Goal: Information Seeking & Learning: Understand process/instructions

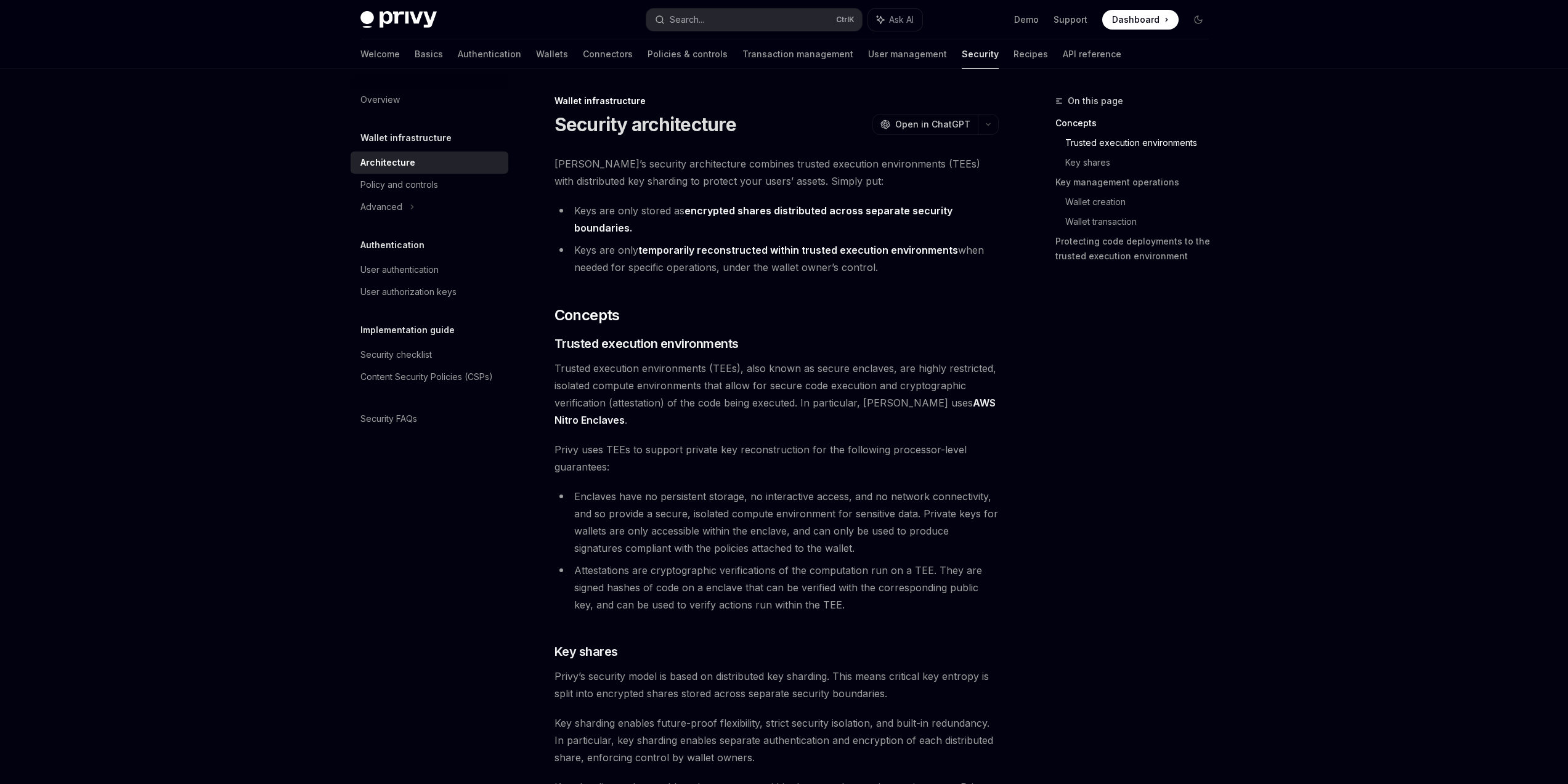
scroll to position [470, 0]
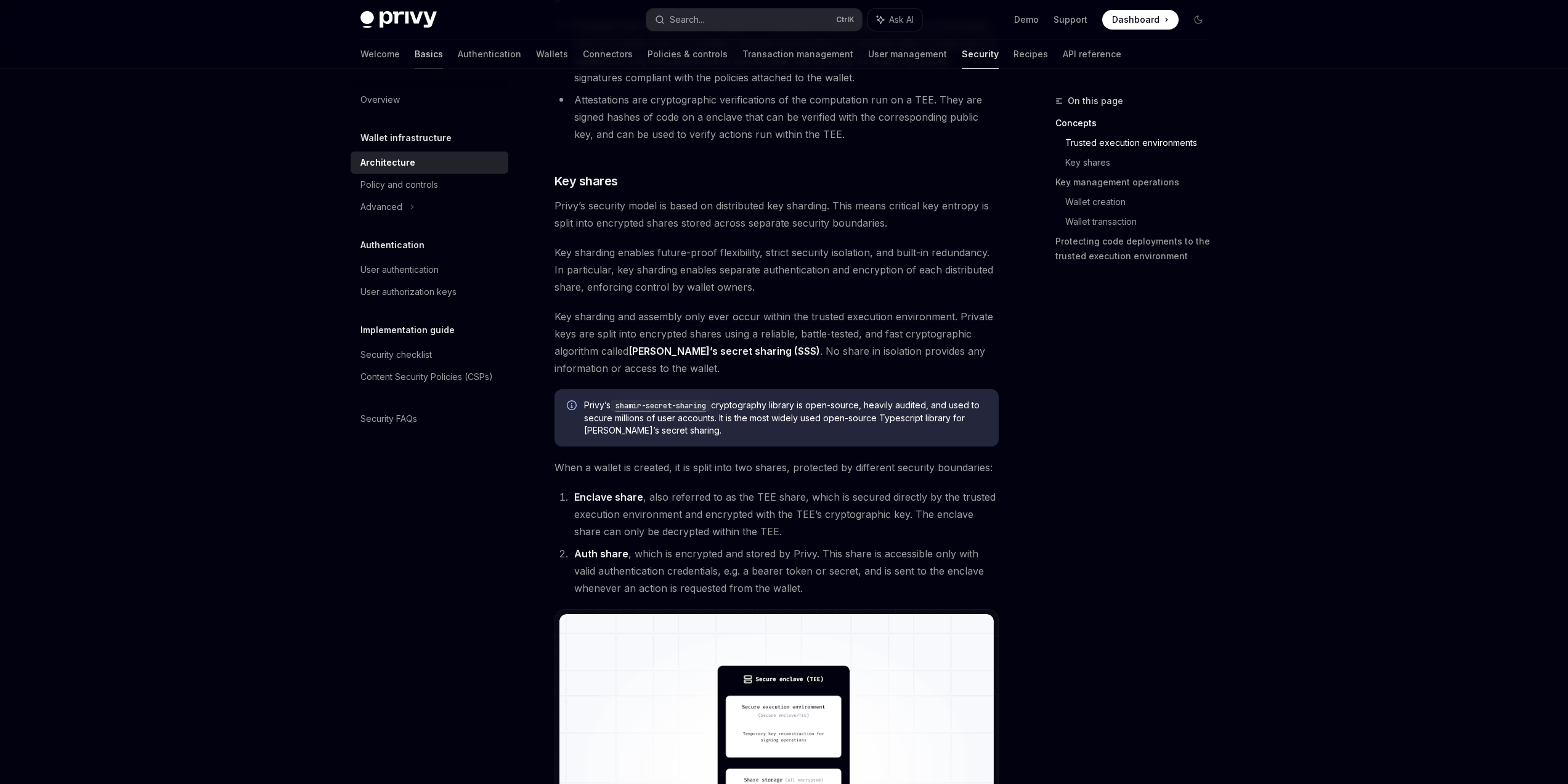
click at [415, 56] on link "Basics" at bounding box center [429, 54] width 28 height 30
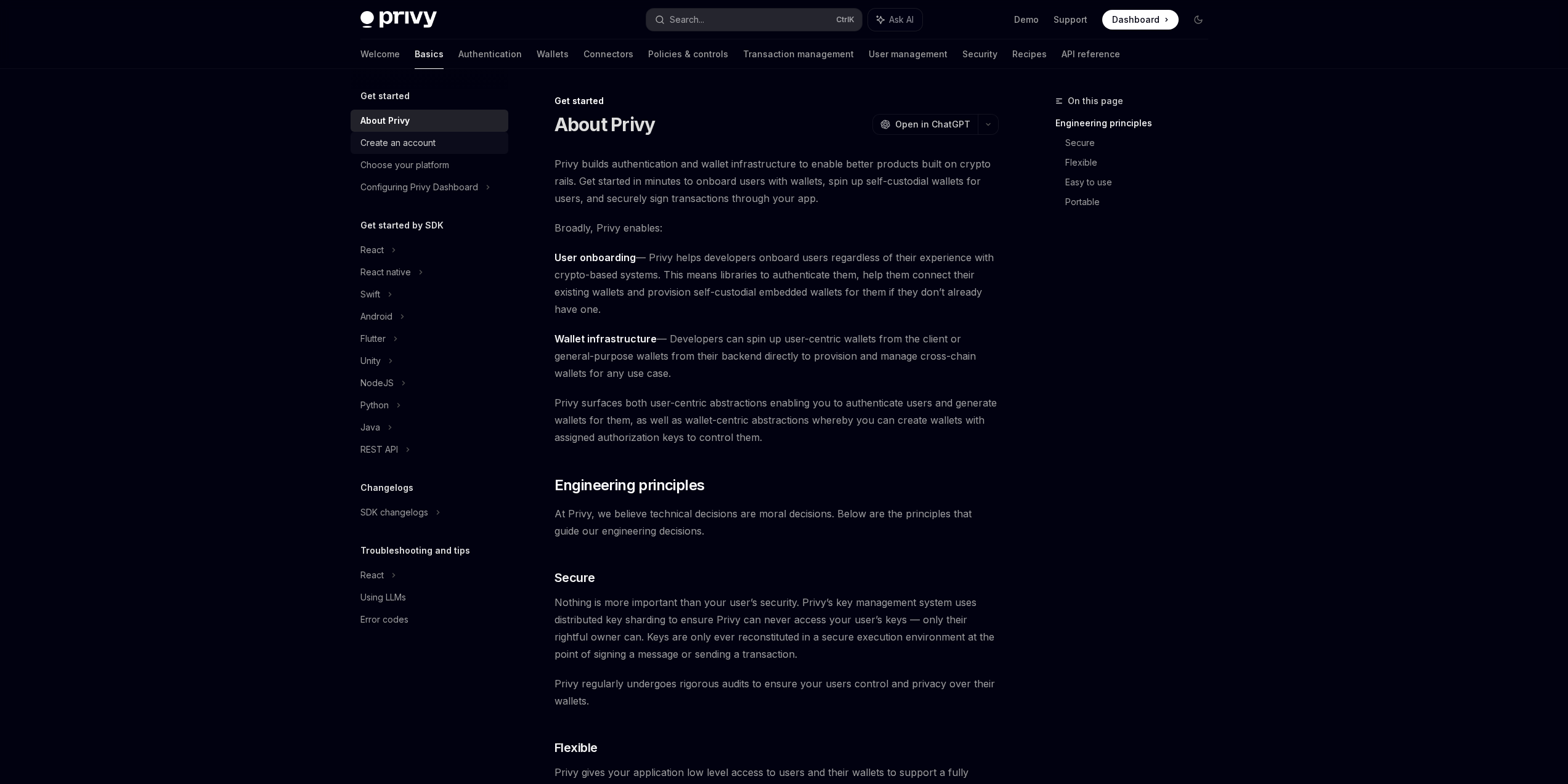
click at [418, 137] on div "Create an account" at bounding box center [398, 143] width 75 height 15
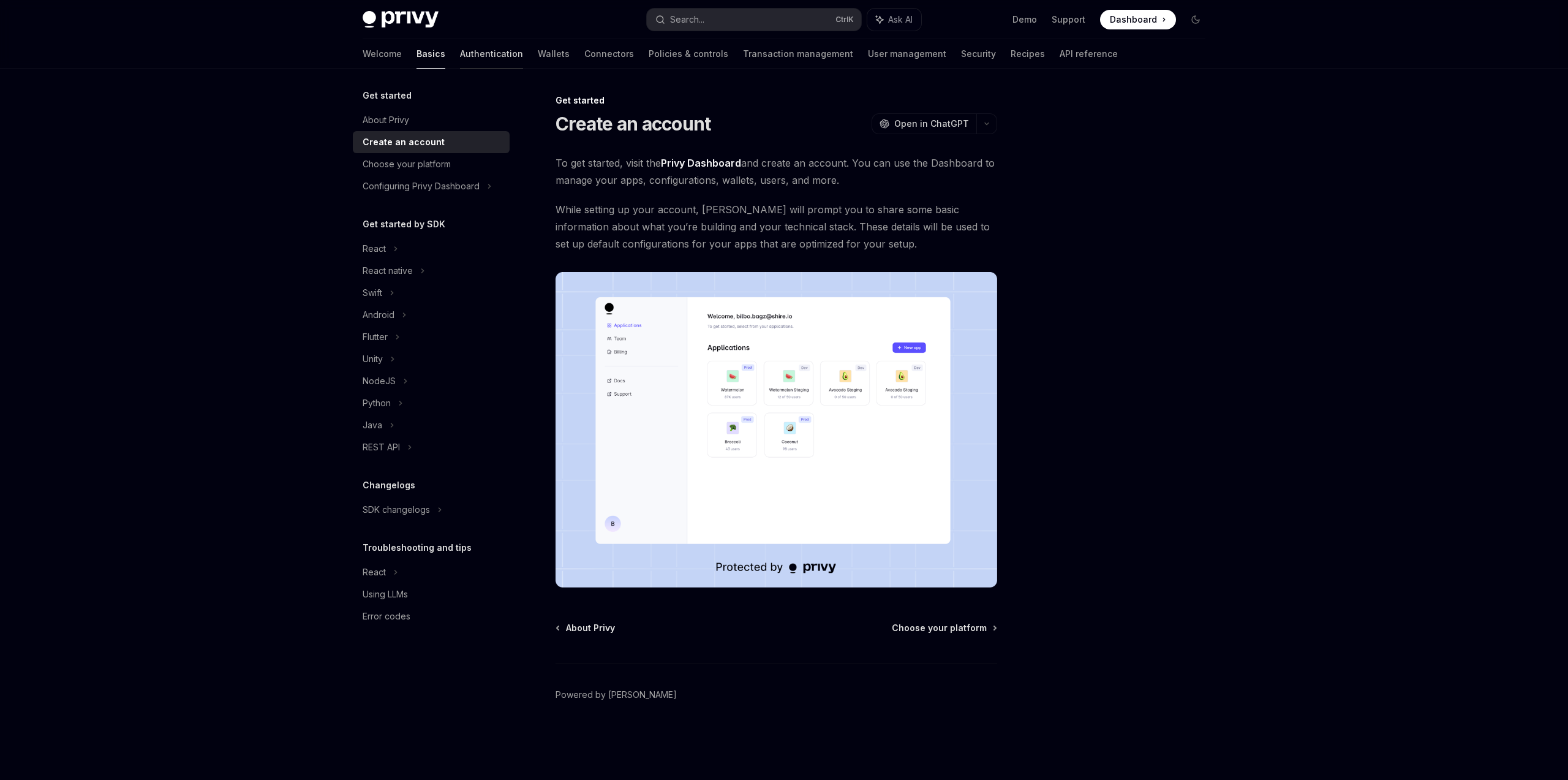
click at [460, 57] on link "Authentication" at bounding box center [492, 54] width 63 height 30
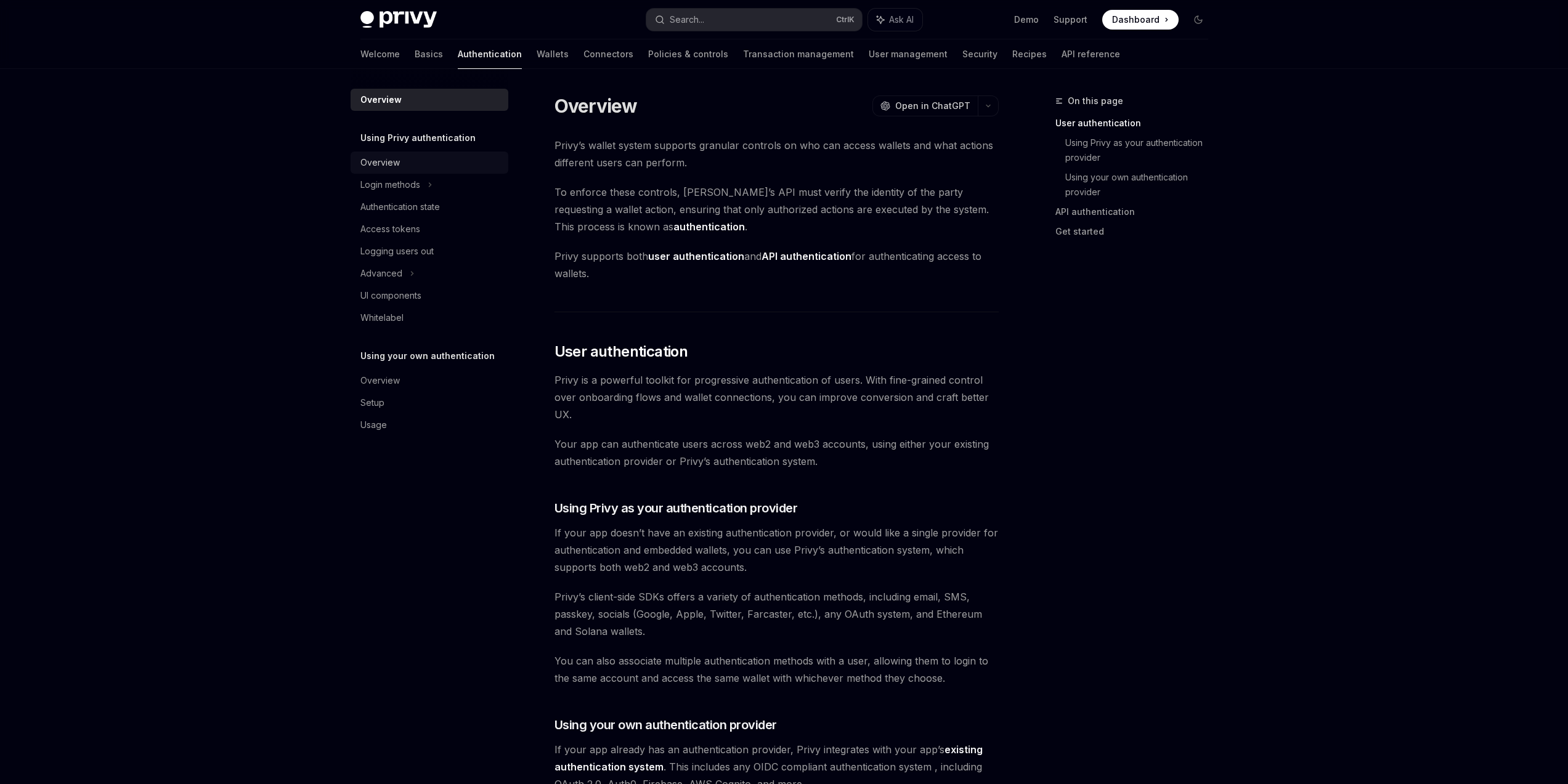
click at [444, 161] on div "Overview" at bounding box center [430, 163] width 140 height 15
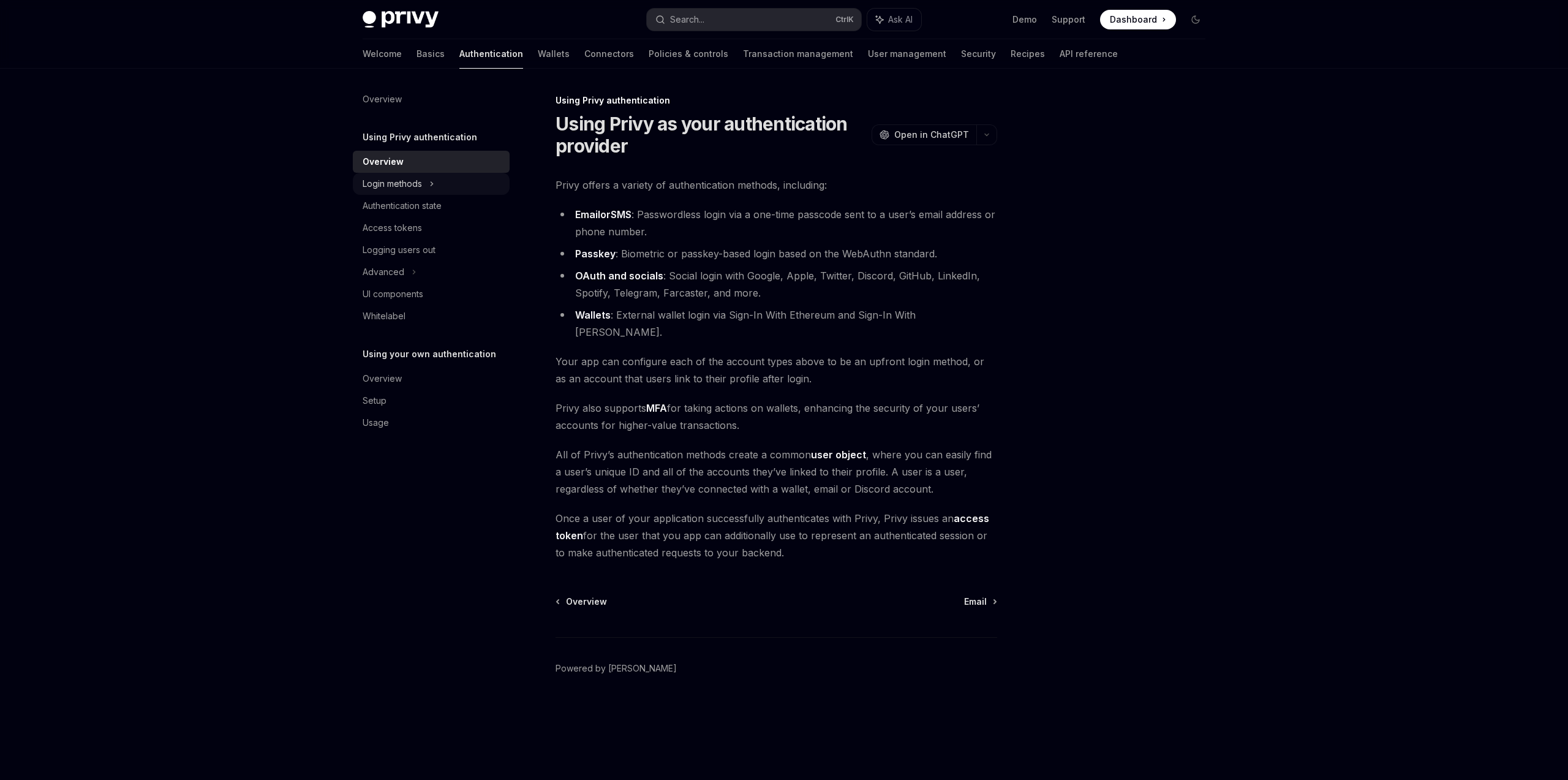
click at [435, 181] on div "Login methods" at bounding box center [431, 183] width 157 height 22
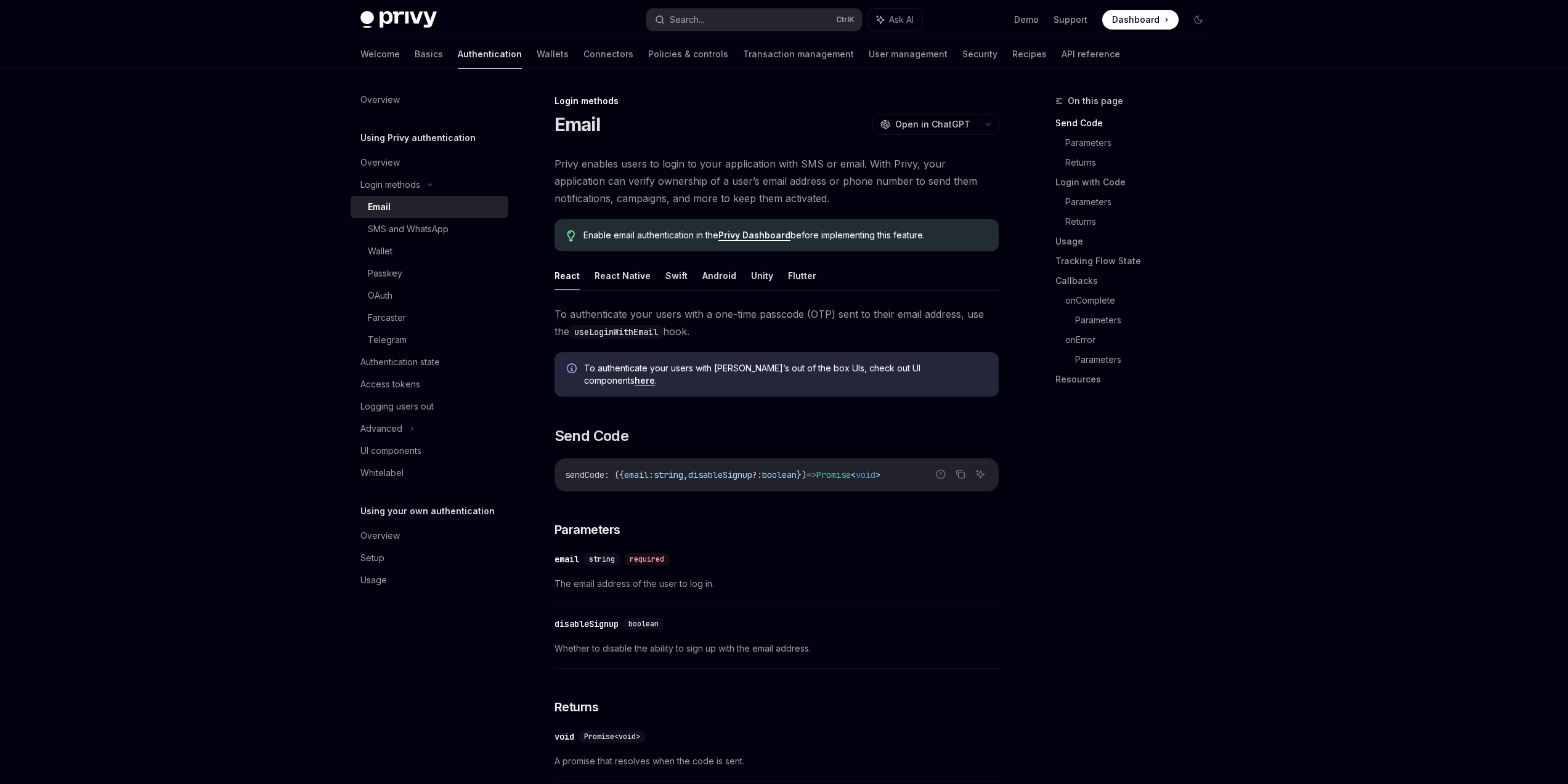
click at [655, 375] on link "here" at bounding box center [645, 380] width 20 height 11
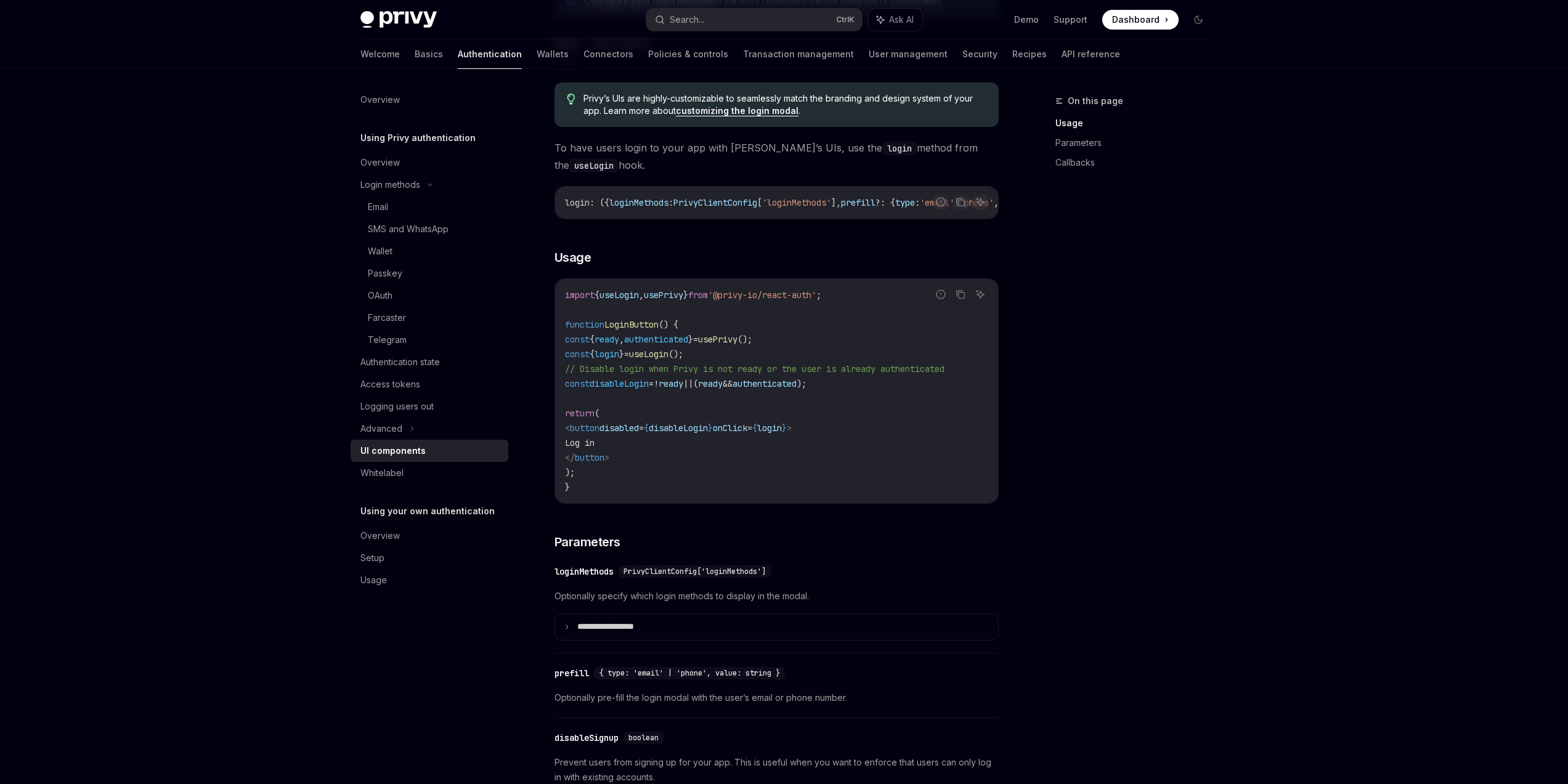
scroll to position [665, 0]
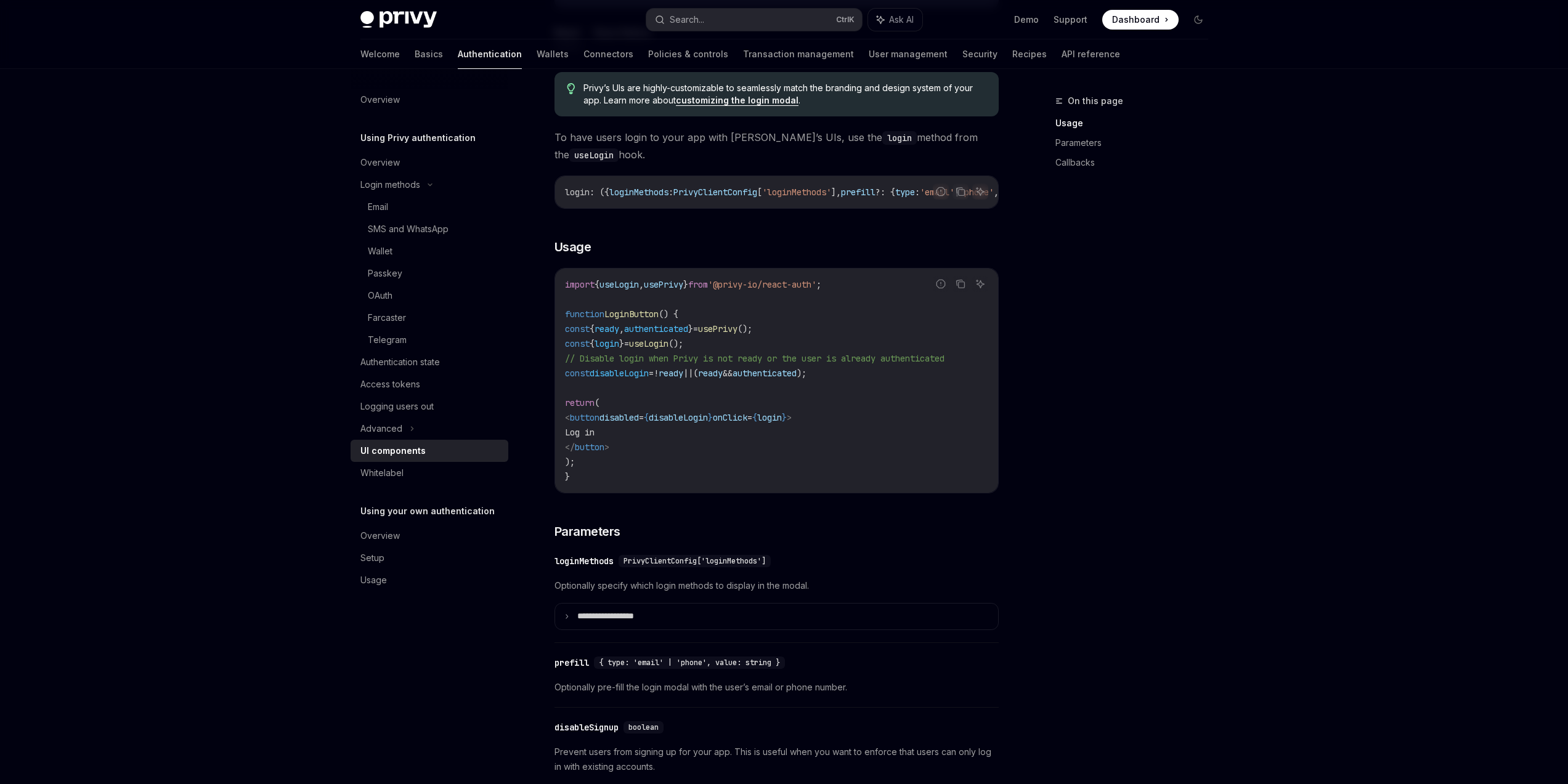
click at [668, 346] on span "useLogin" at bounding box center [649, 344] width 39 height 11
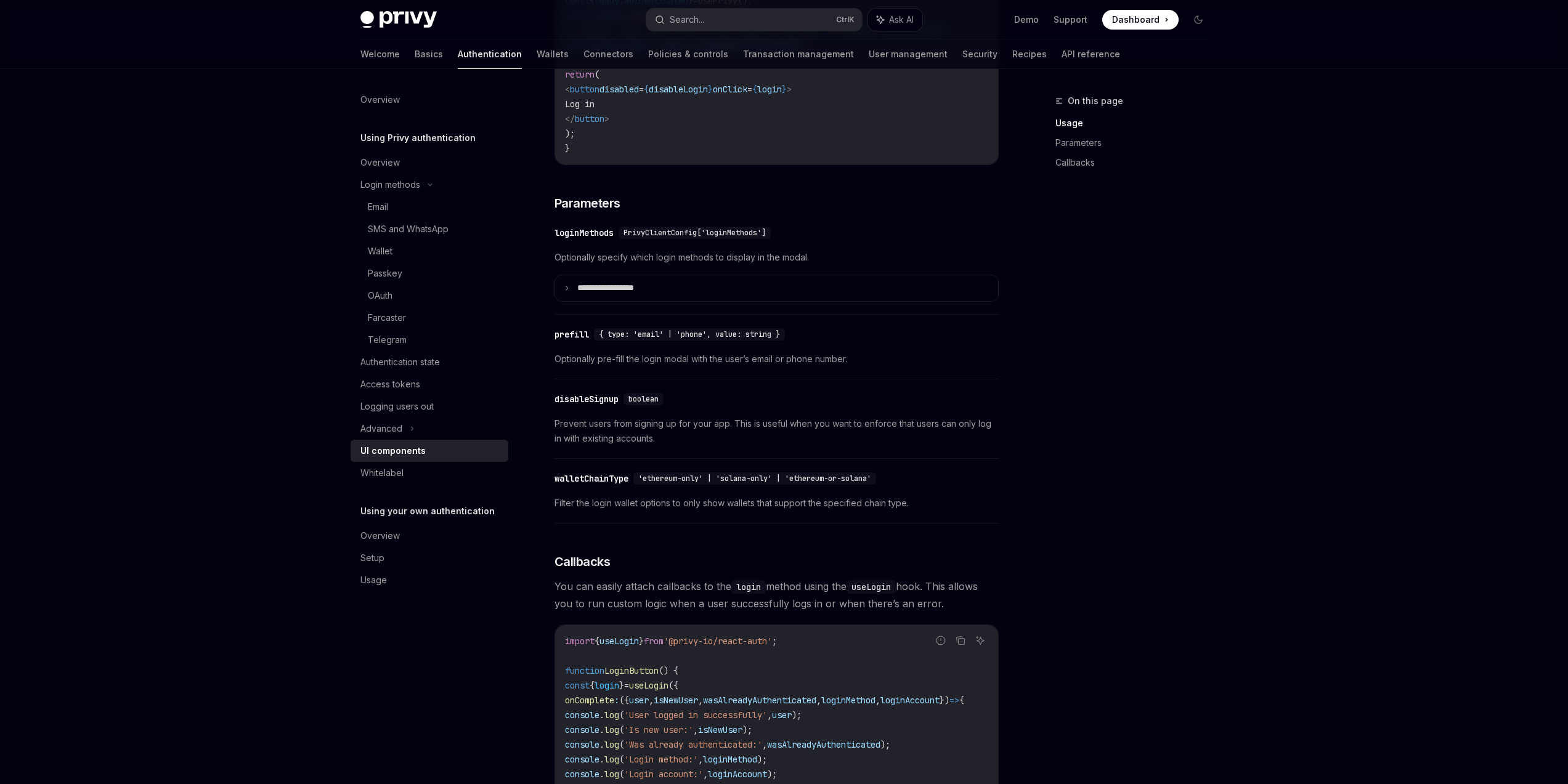
scroll to position [1109, 0]
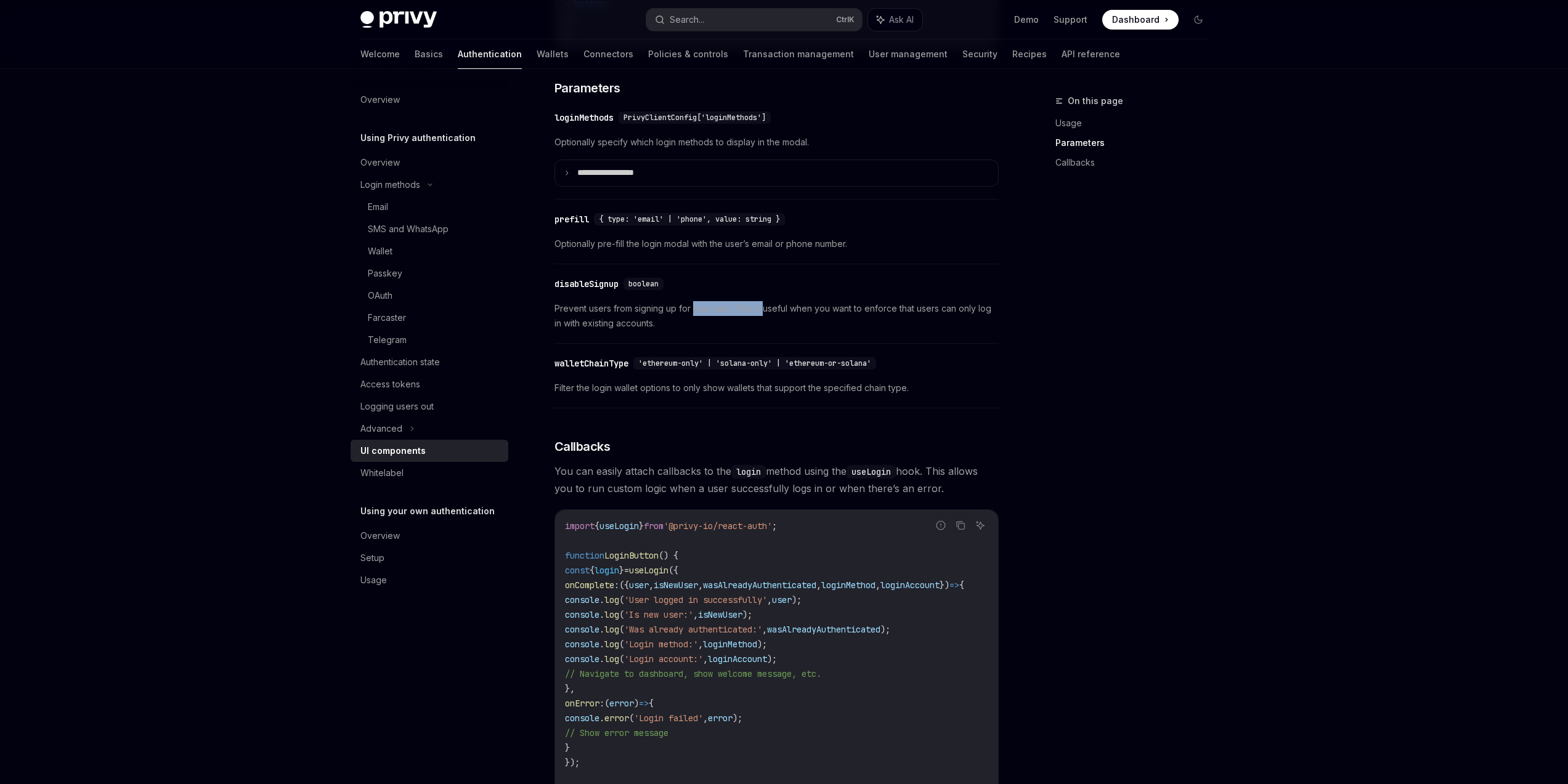
drag, startPoint x: 692, startPoint y: 316, endPoint x: 889, endPoint y: 324, distance: 197.2
click at [858, 323] on span "Prevent users from signing up for your app. This is useful when you want to enf…" at bounding box center [776, 316] width 444 height 30
click at [893, 325] on span "Prevent users from signing up for your app. This is useful when you want to enf…" at bounding box center [776, 316] width 444 height 30
click at [571, 289] on div "disableSignup" at bounding box center [586, 284] width 64 height 12
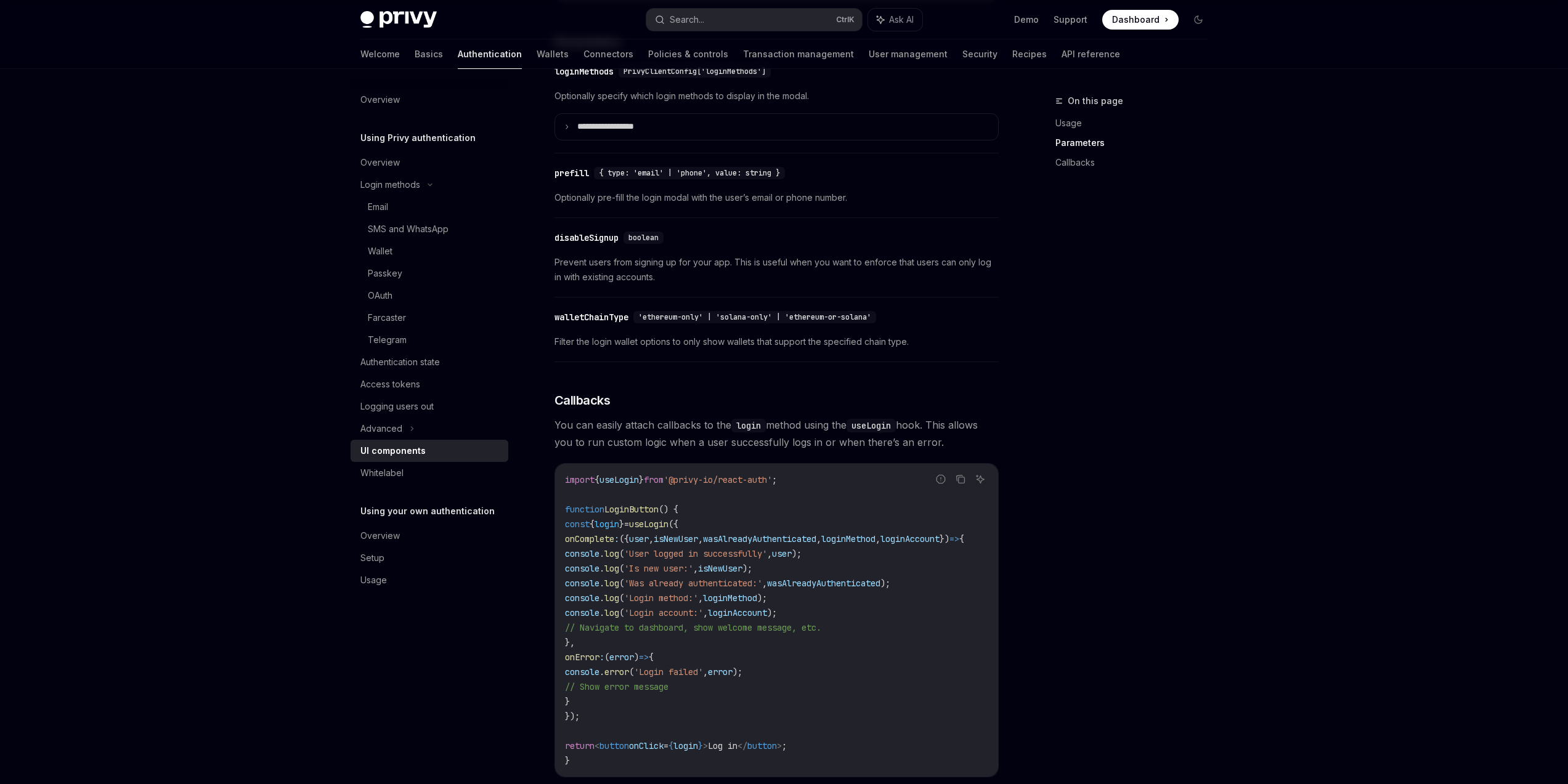
click at [571, 289] on div "​ disableSignup boolean Prevent users from signing up for your app. This is use…" at bounding box center [776, 261] width 444 height 73
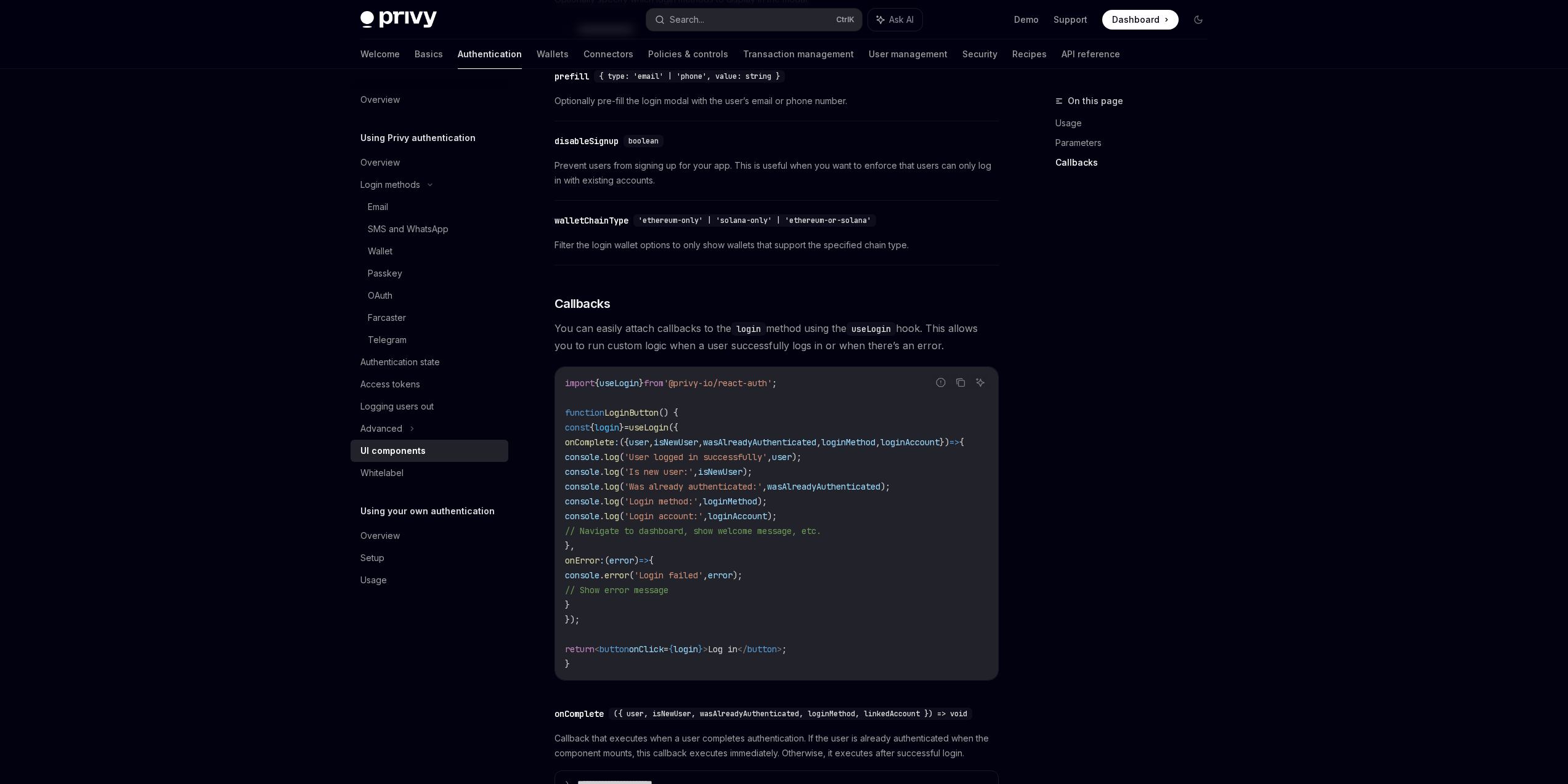
scroll to position [1046, 0]
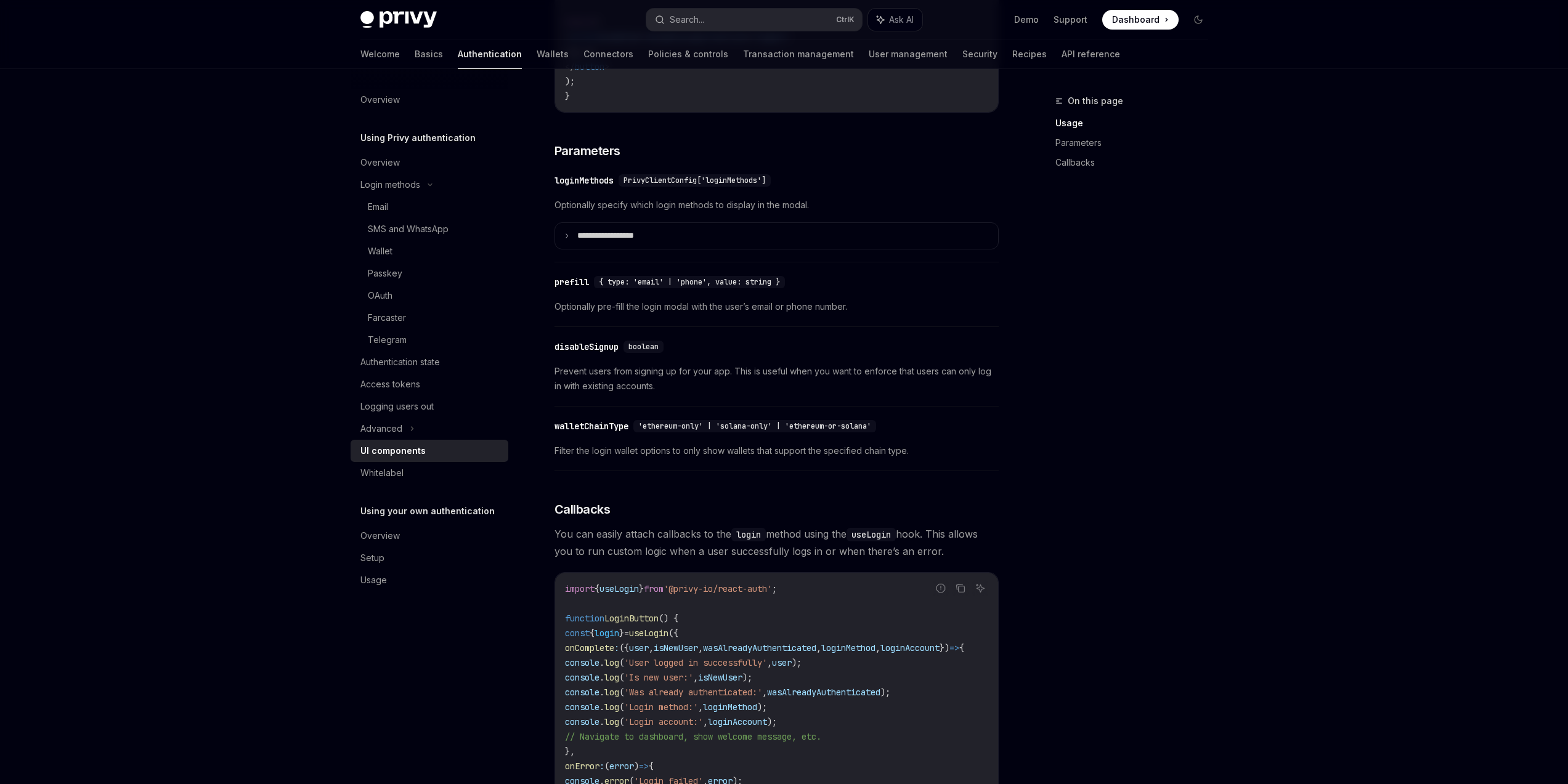
click at [605, 364] on div "​ disableSignup boolean Prevent users from signing up for your app. This is use…" at bounding box center [776, 370] width 444 height 73
click at [603, 353] on div "disableSignup" at bounding box center [586, 347] width 64 height 12
copy div "disableSignup"
click at [596, 353] on div "disableSignup" at bounding box center [586, 347] width 64 height 12
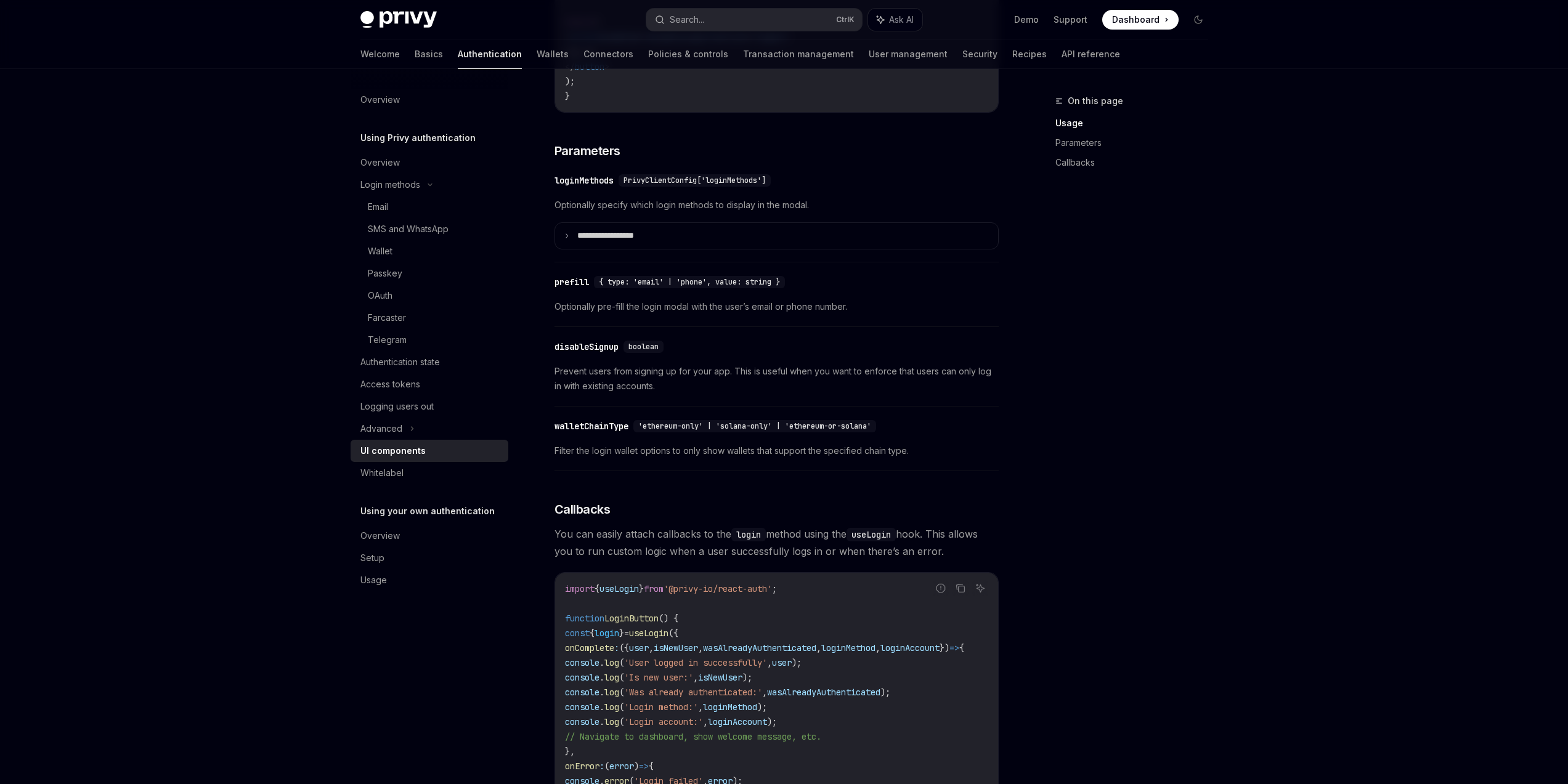
click at [555, 353] on div "disableSignup" at bounding box center [586, 347] width 64 height 12
click at [547, 355] on div "Using Privy authentication UI components OpenAI Open in ChatGPT OpenAI Open in …" at bounding box center [661, 159] width 680 height 2221
click at [542, 356] on div "Using Privy authentication UI components OpenAI Open in ChatGPT OpenAI Open in …" at bounding box center [661, 159] width 680 height 2221
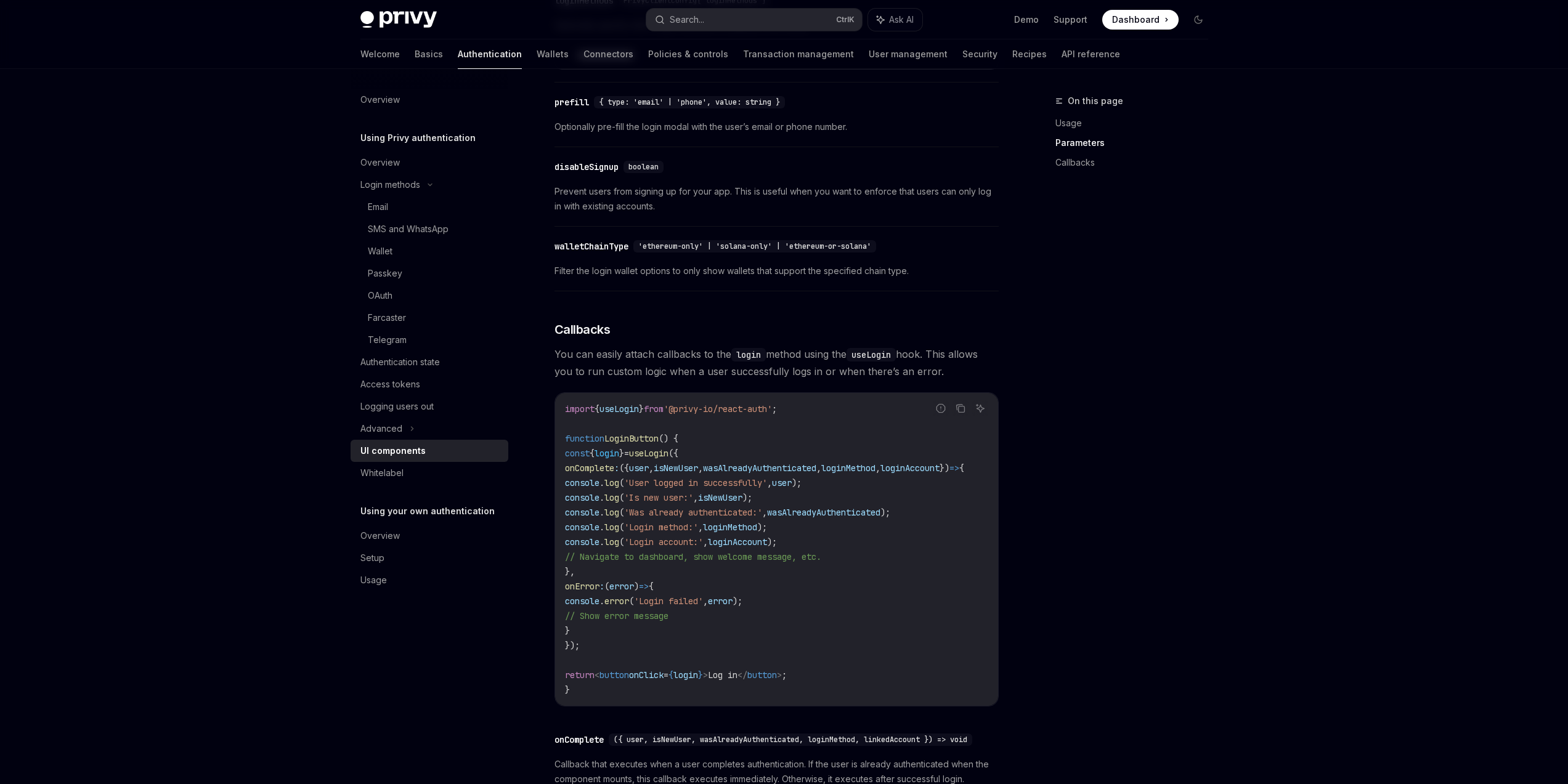
scroll to position [1341, 0]
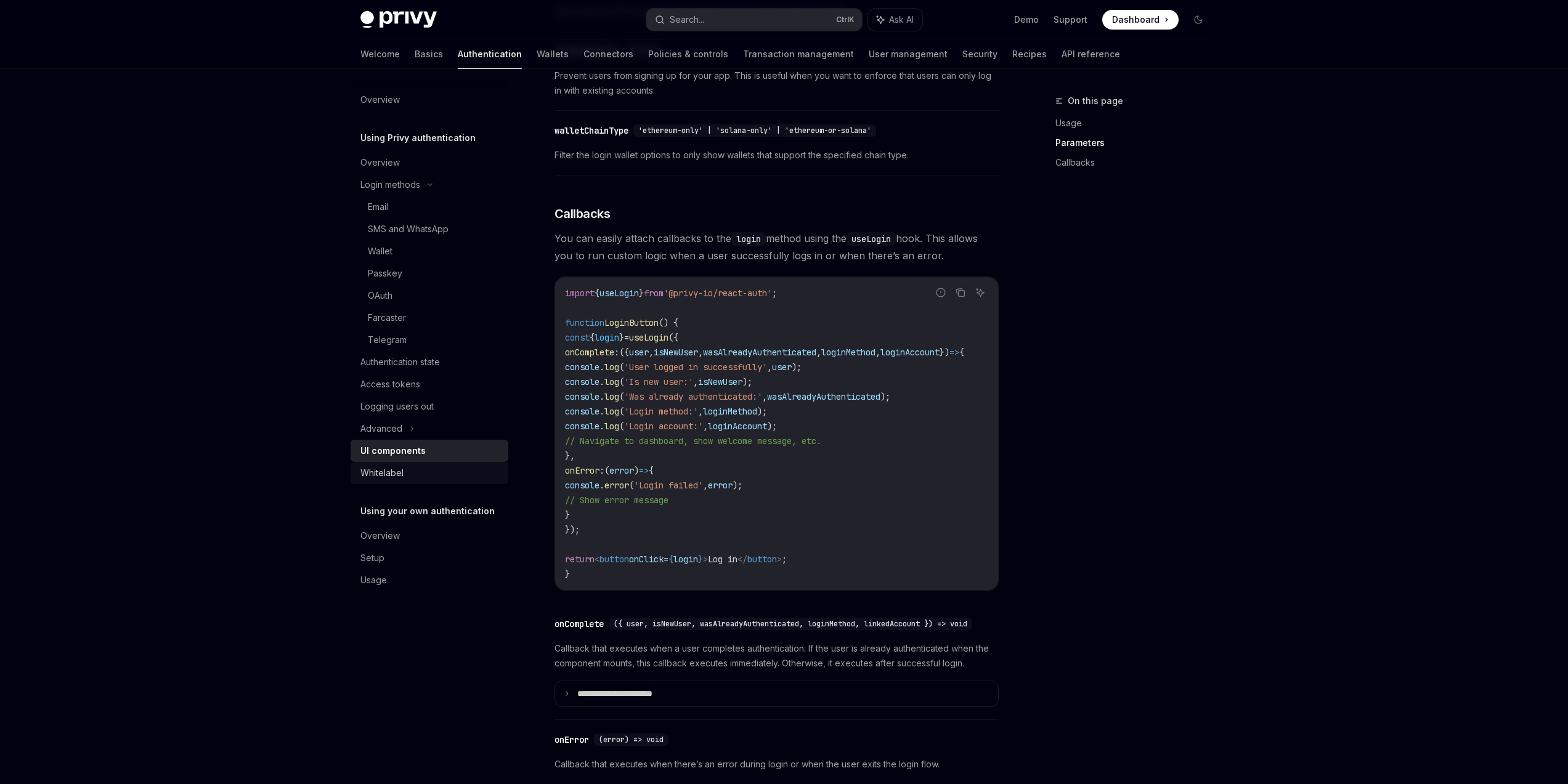
click at [444, 471] on div "Whitelabel" at bounding box center [430, 473] width 140 height 15
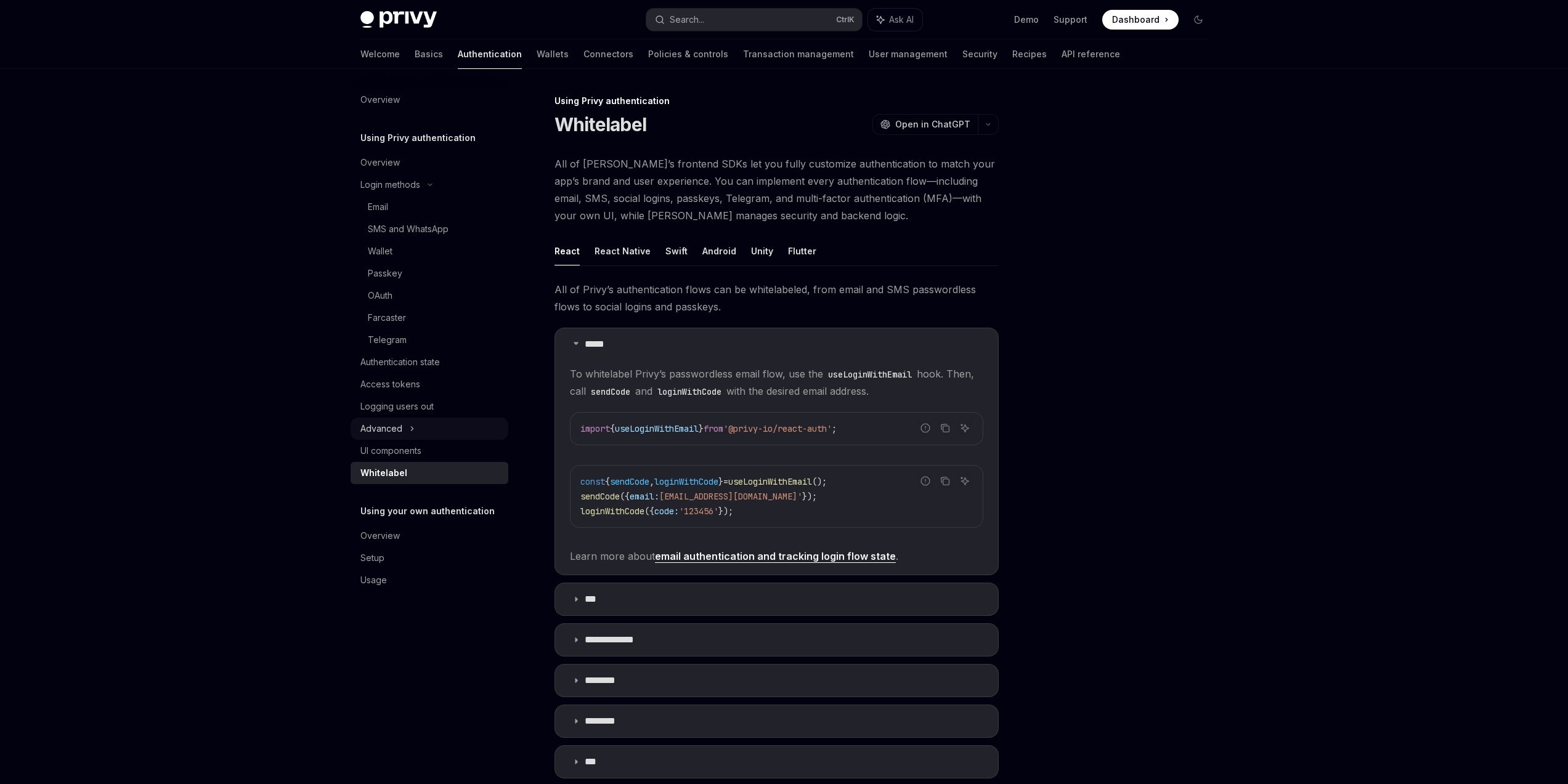
click at [420, 432] on div "Advanced" at bounding box center [429, 428] width 158 height 22
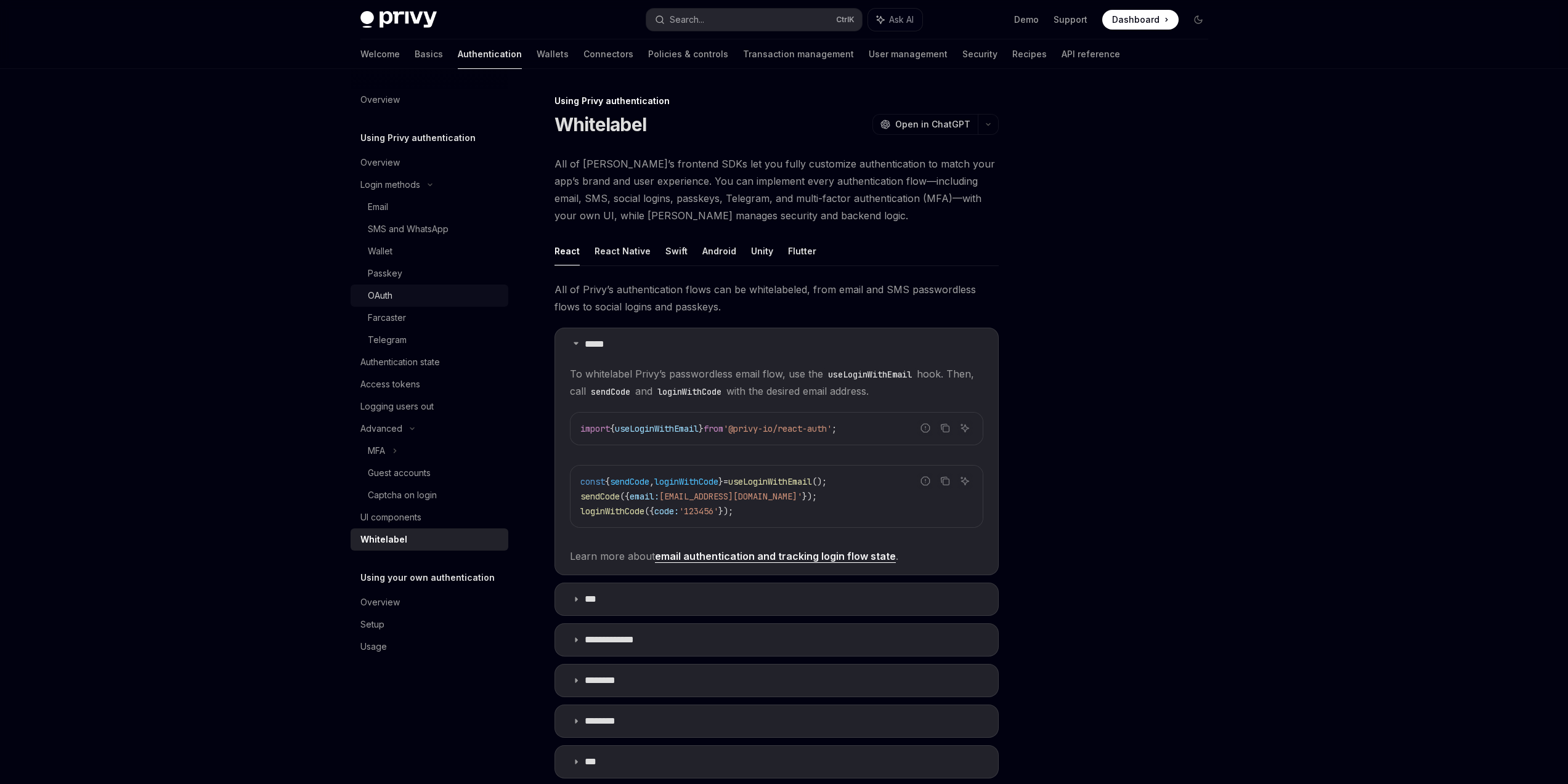
click at [423, 302] on div "OAuth" at bounding box center [435, 295] width 133 height 15
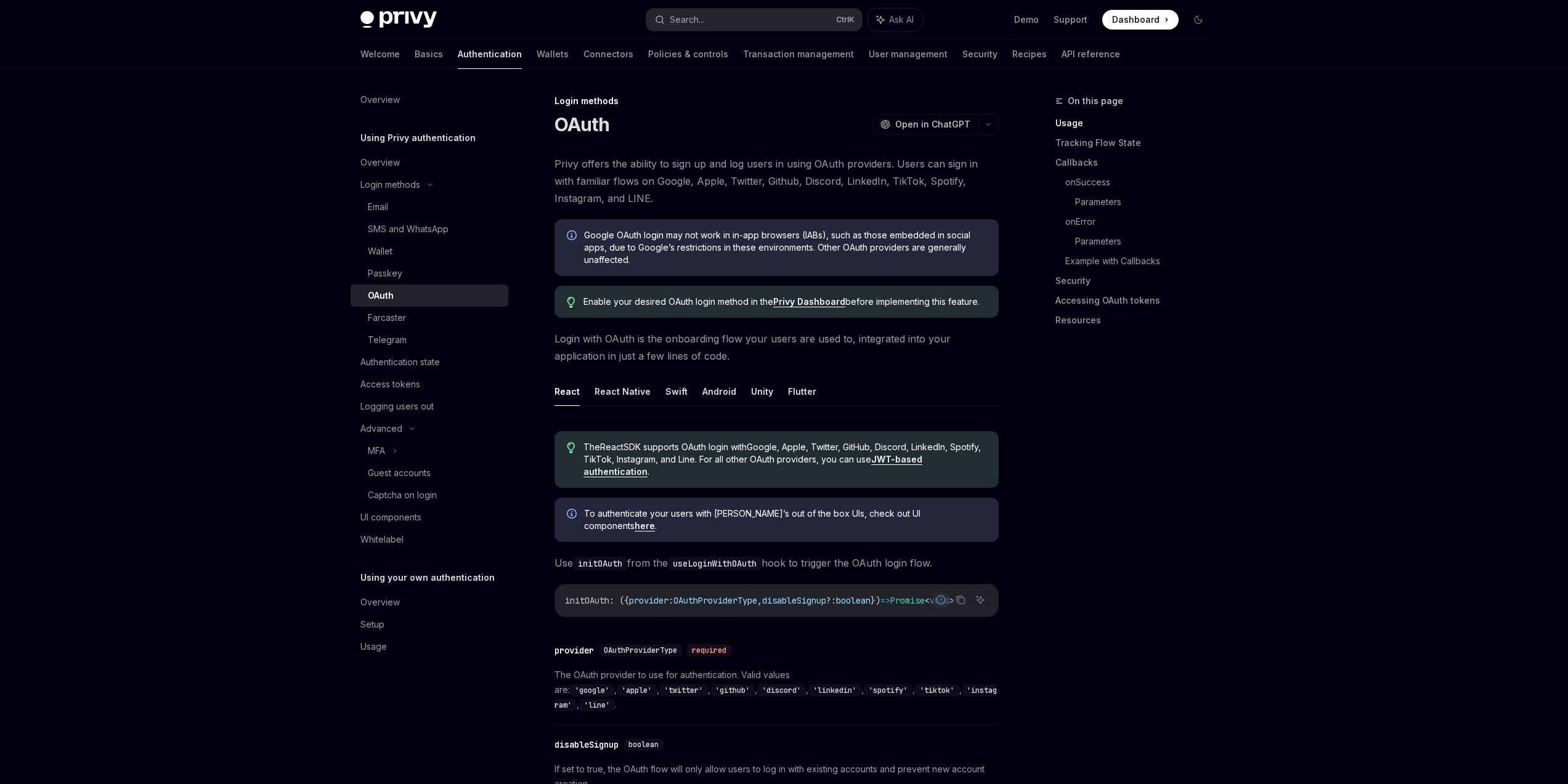
drag, startPoint x: 929, startPoint y: 608, endPoint x: 959, endPoint y: 608, distance: 30.0
click at [959, 608] on div "Report incorrect code Copy Ask AI" at bounding box center [961, 600] width 56 height 16
click at [925, 613] on div "Report incorrect code" at bounding box center [940, 619] width 87 height 12
click at [924, 613] on div "Report incorrect code" at bounding box center [940, 619] width 87 height 12
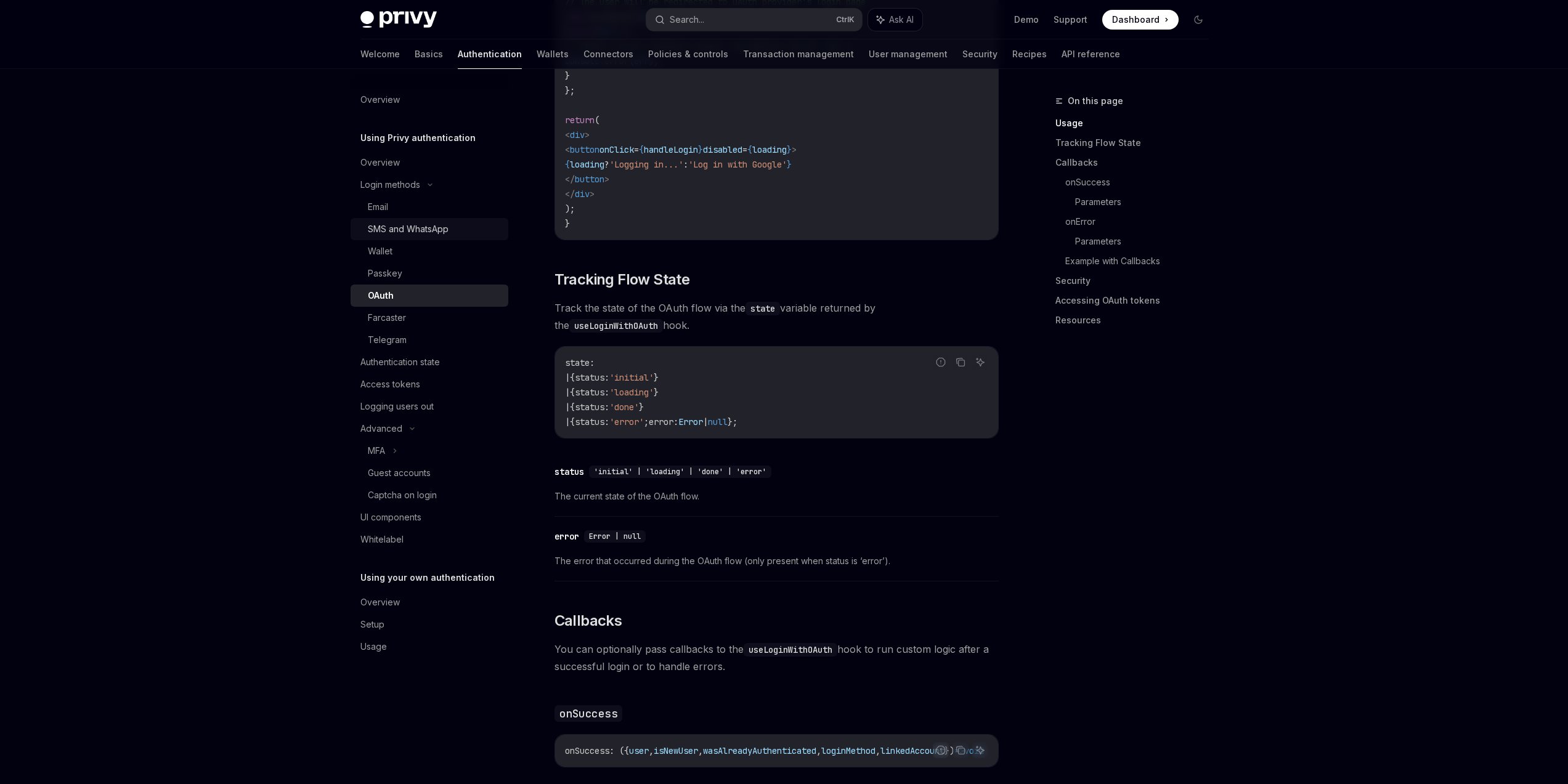
scroll to position [813, 0]
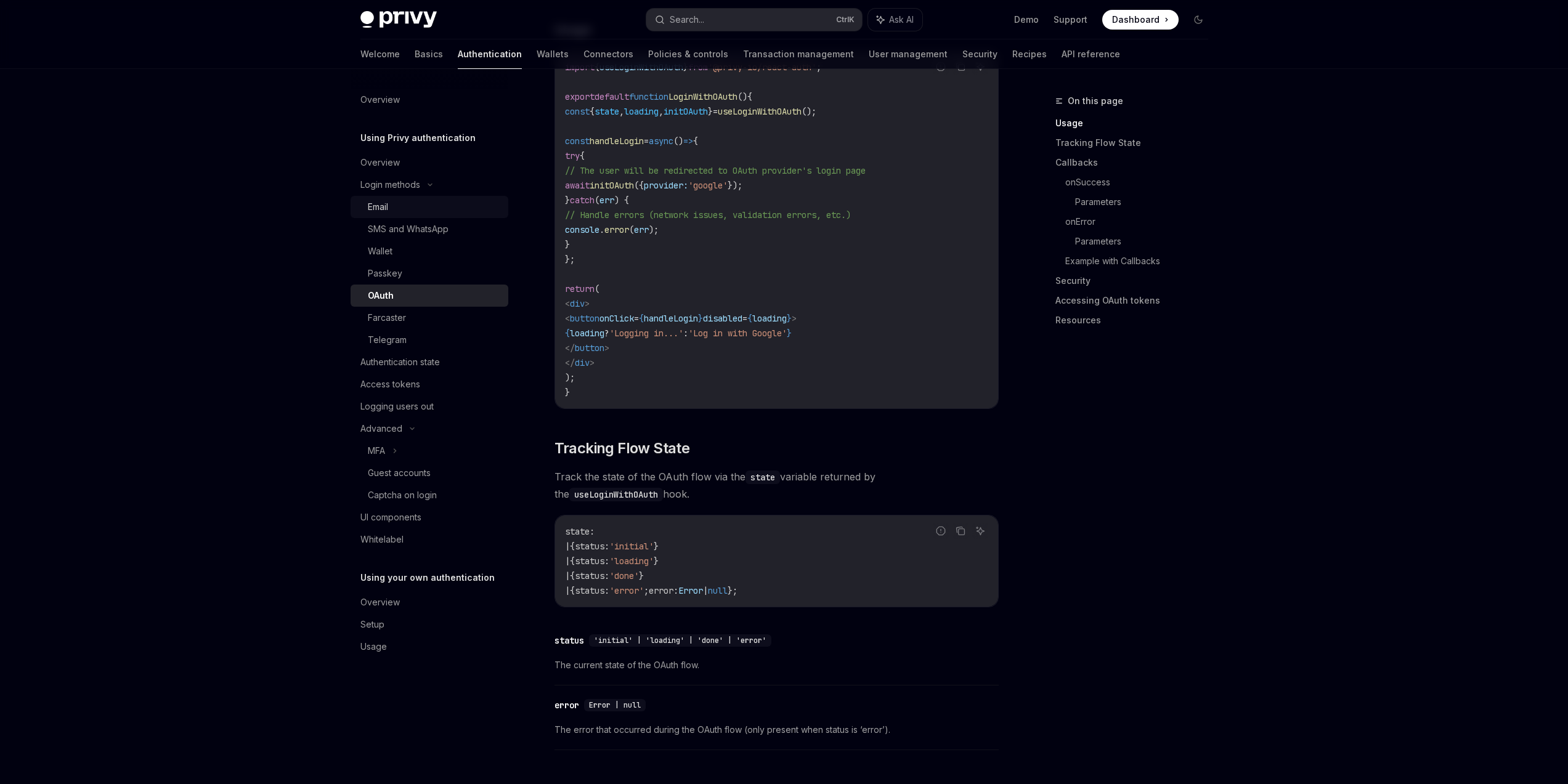
click at [440, 199] on link "Email" at bounding box center [429, 207] width 158 height 22
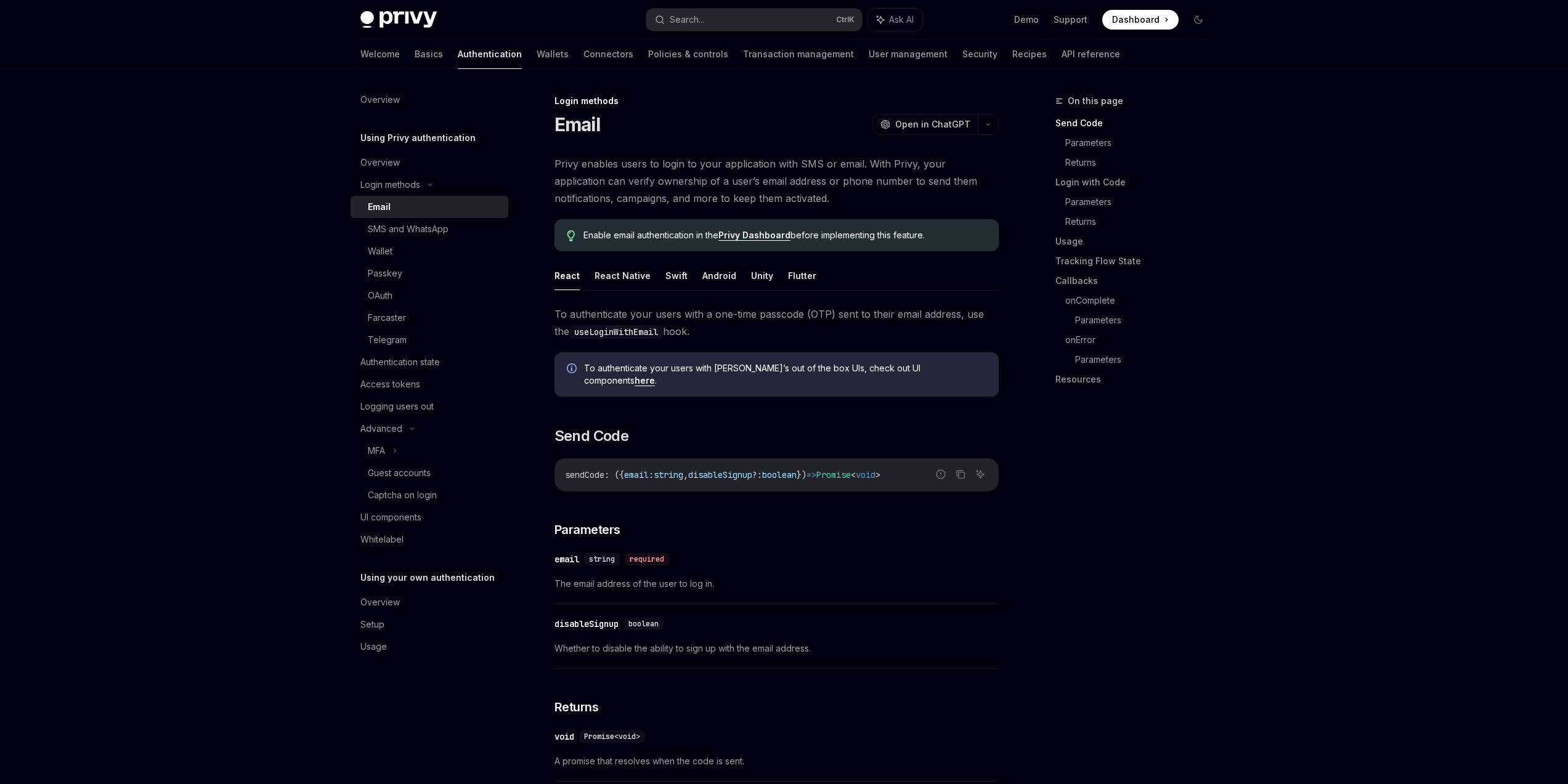
click at [1131, 531] on div "On this page Send Code Parameters Returns Login with Code Parameters Returns Us…" at bounding box center [1125, 438] width 187 height 690
drag, startPoint x: 430, startPoint y: 297, endPoint x: 433, endPoint y: 238, distance: 59.1
click at [430, 296] on div "OAuth" at bounding box center [435, 295] width 133 height 15
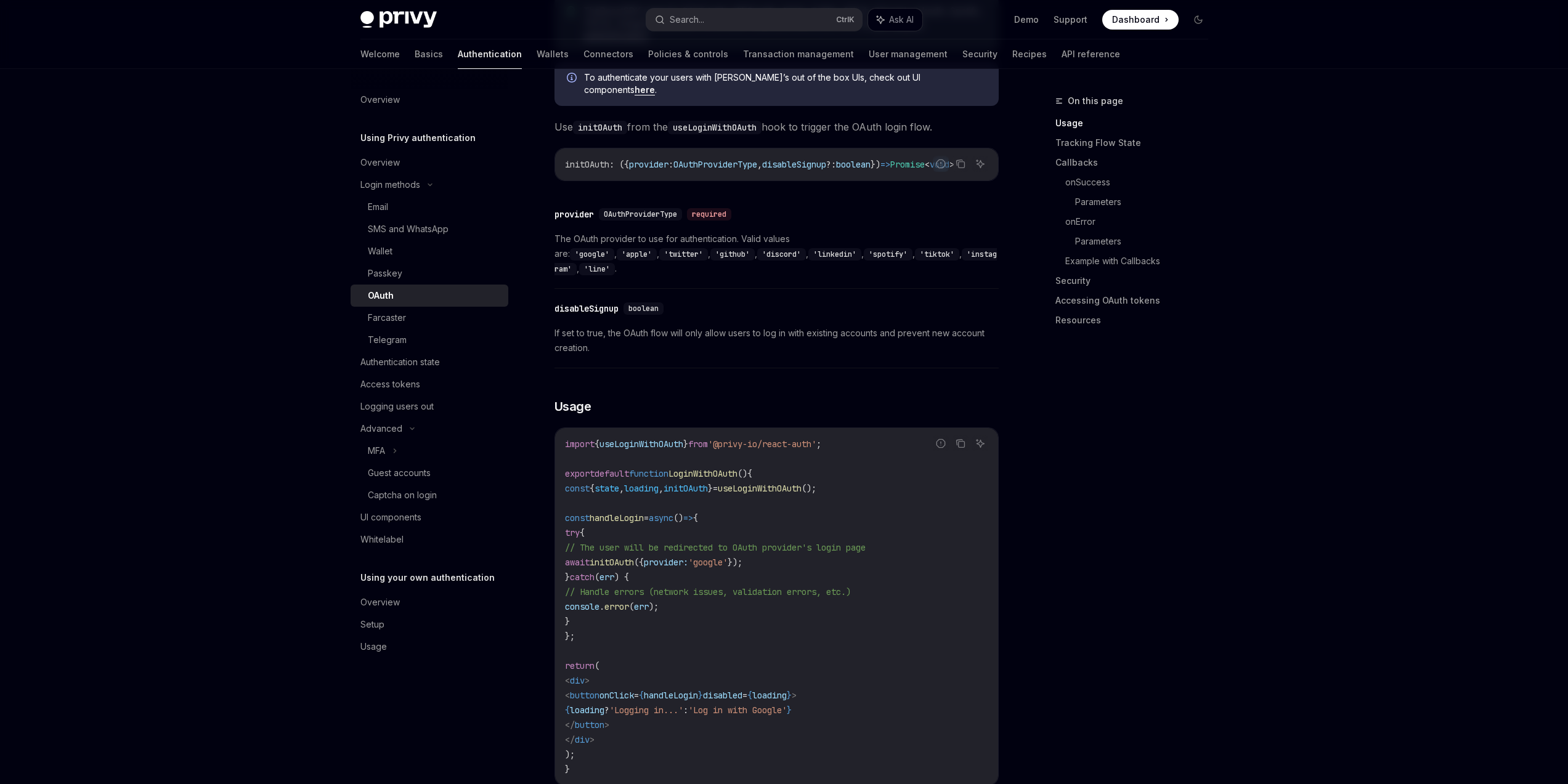
scroll to position [592, 0]
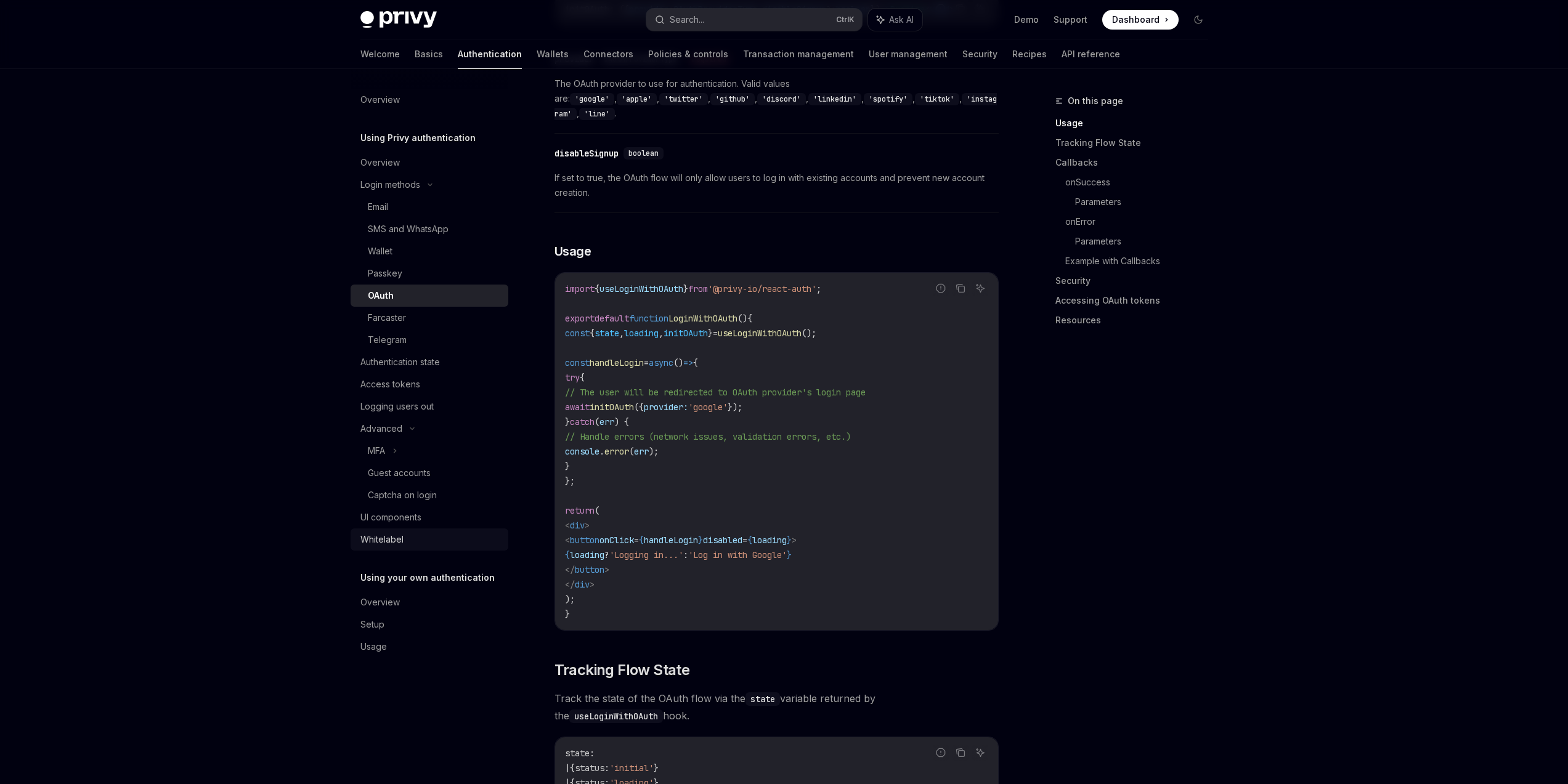
click at [434, 543] on div "Whitelabel" at bounding box center [430, 539] width 140 height 15
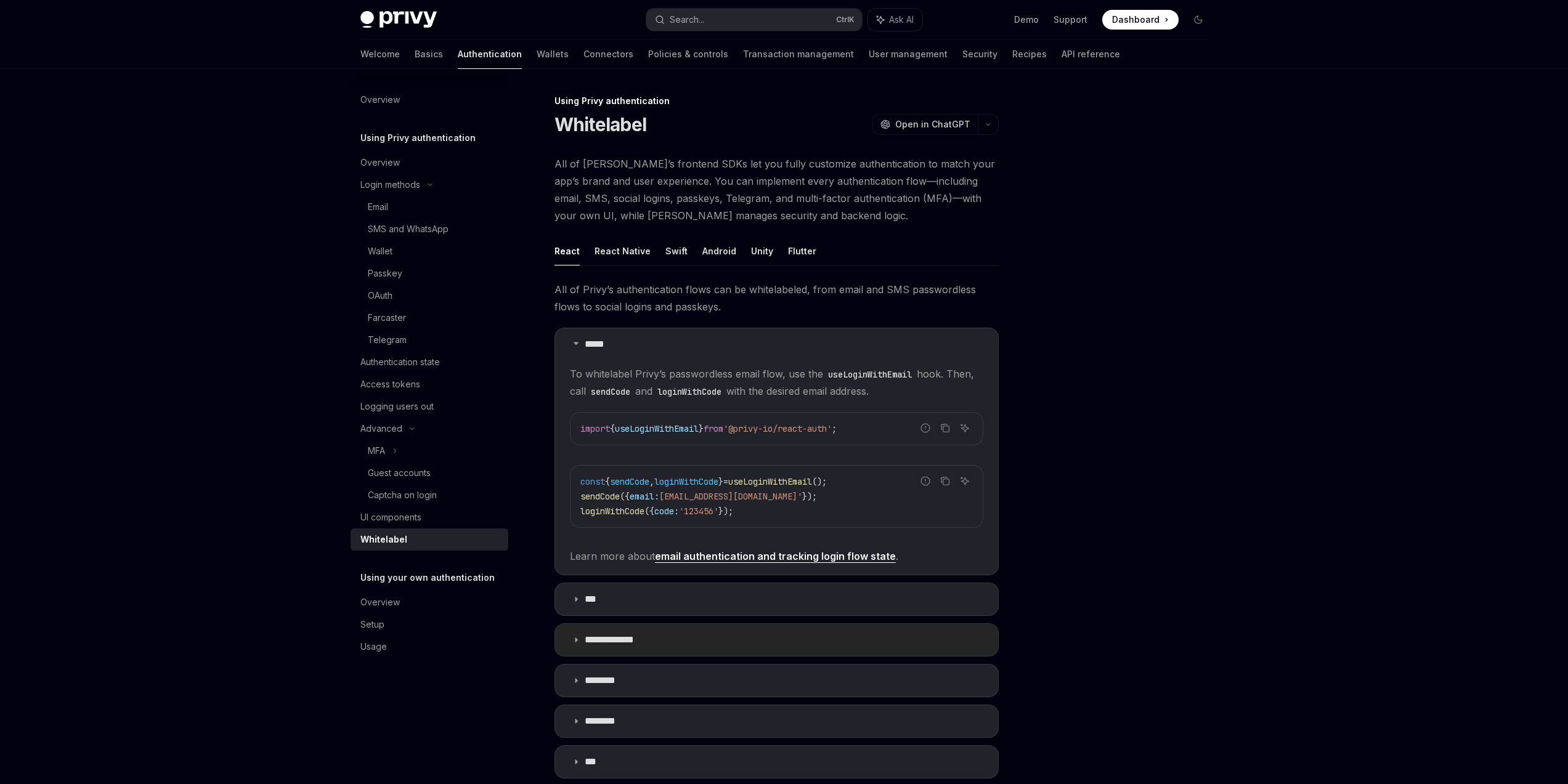
click at [876, 641] on summary "**********" at bounding box center [776, 640] width 443 height 32
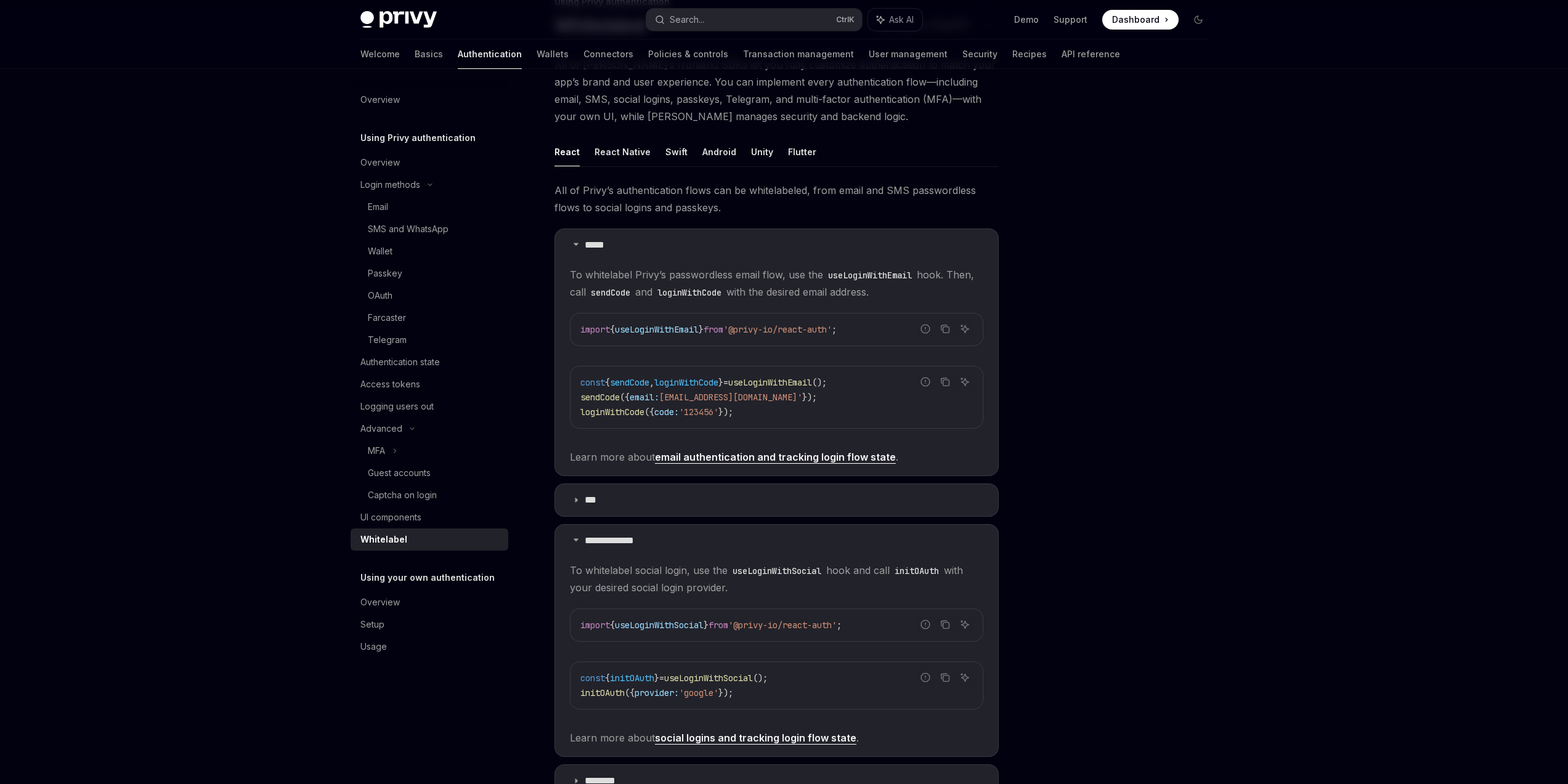
scroll to position [295, 0]
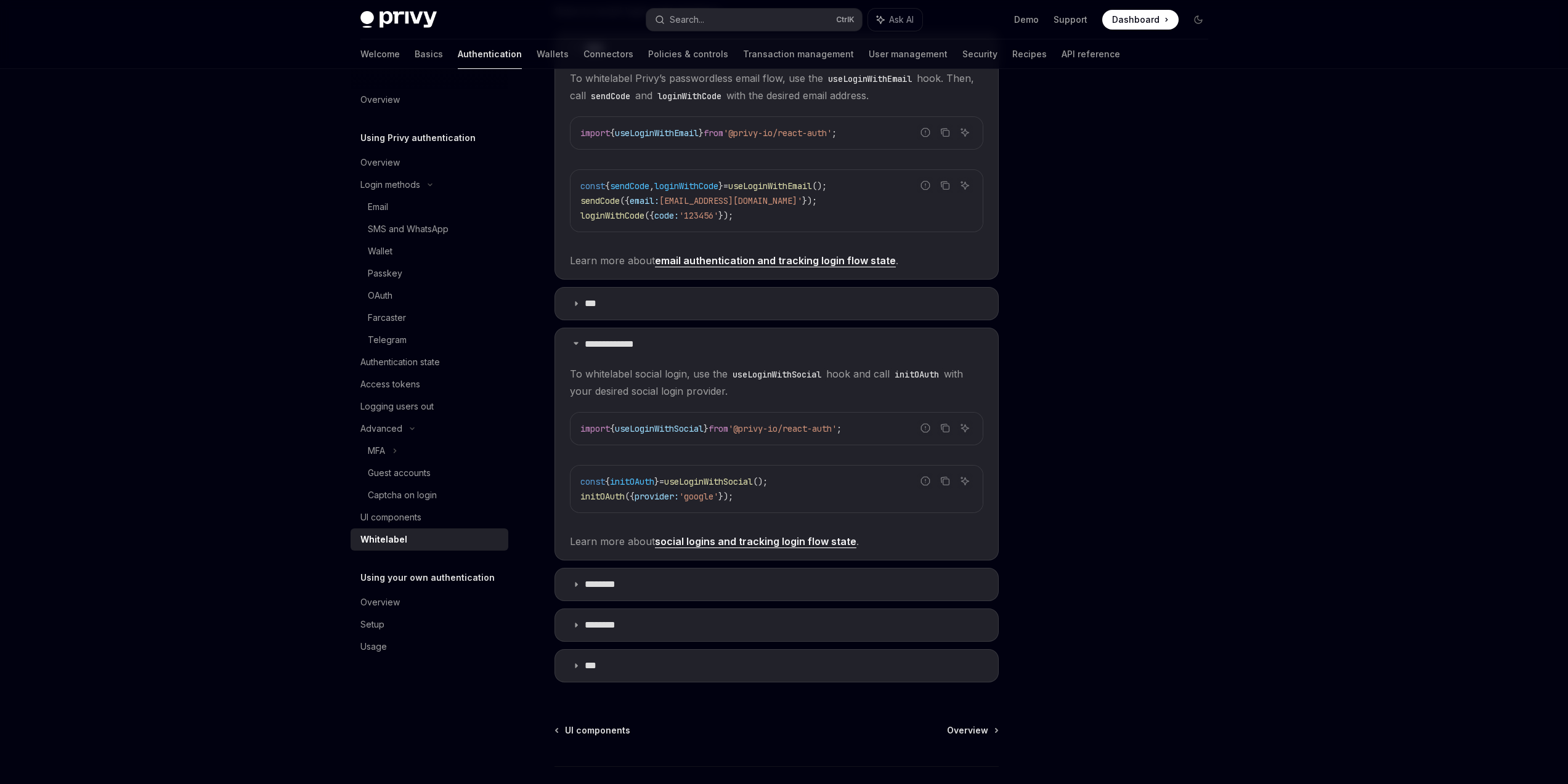
click at [1111, 595] on div at bounding box center [1125, 438] width 187 height 690
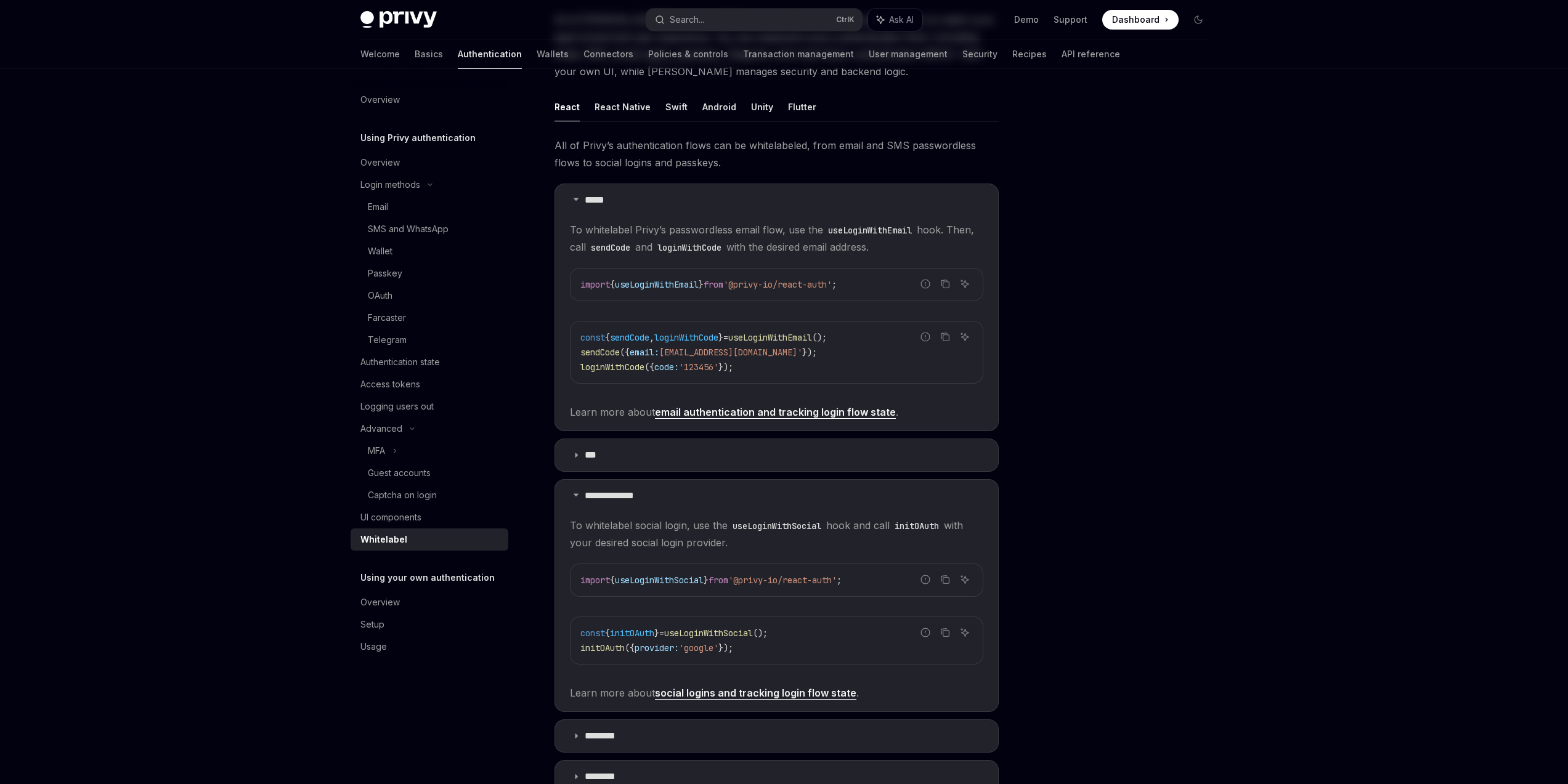
scroll to position [384, 0]
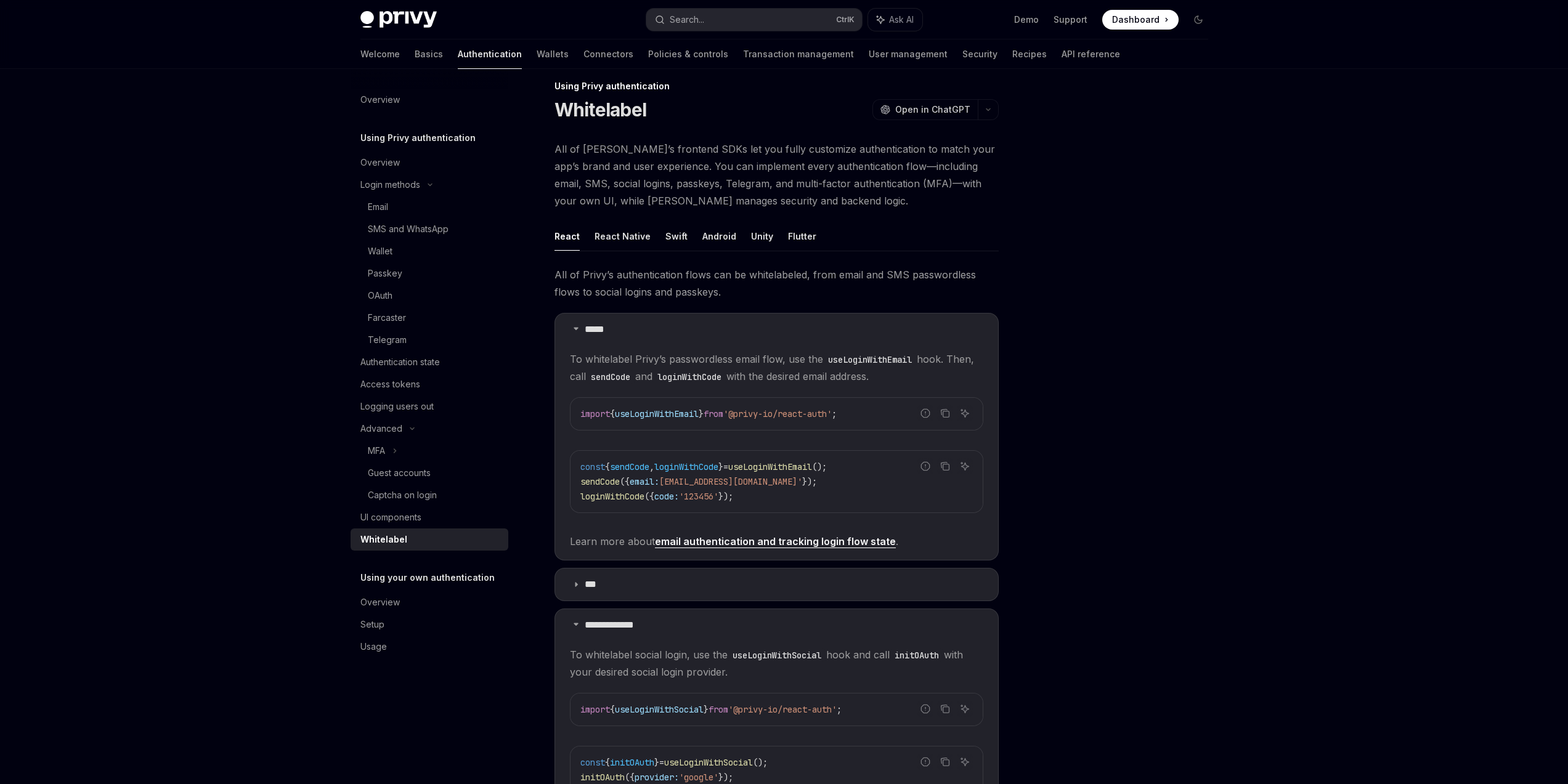
click at [1144, 282] on div at bounding box center [1125, 438] width 187 height 690
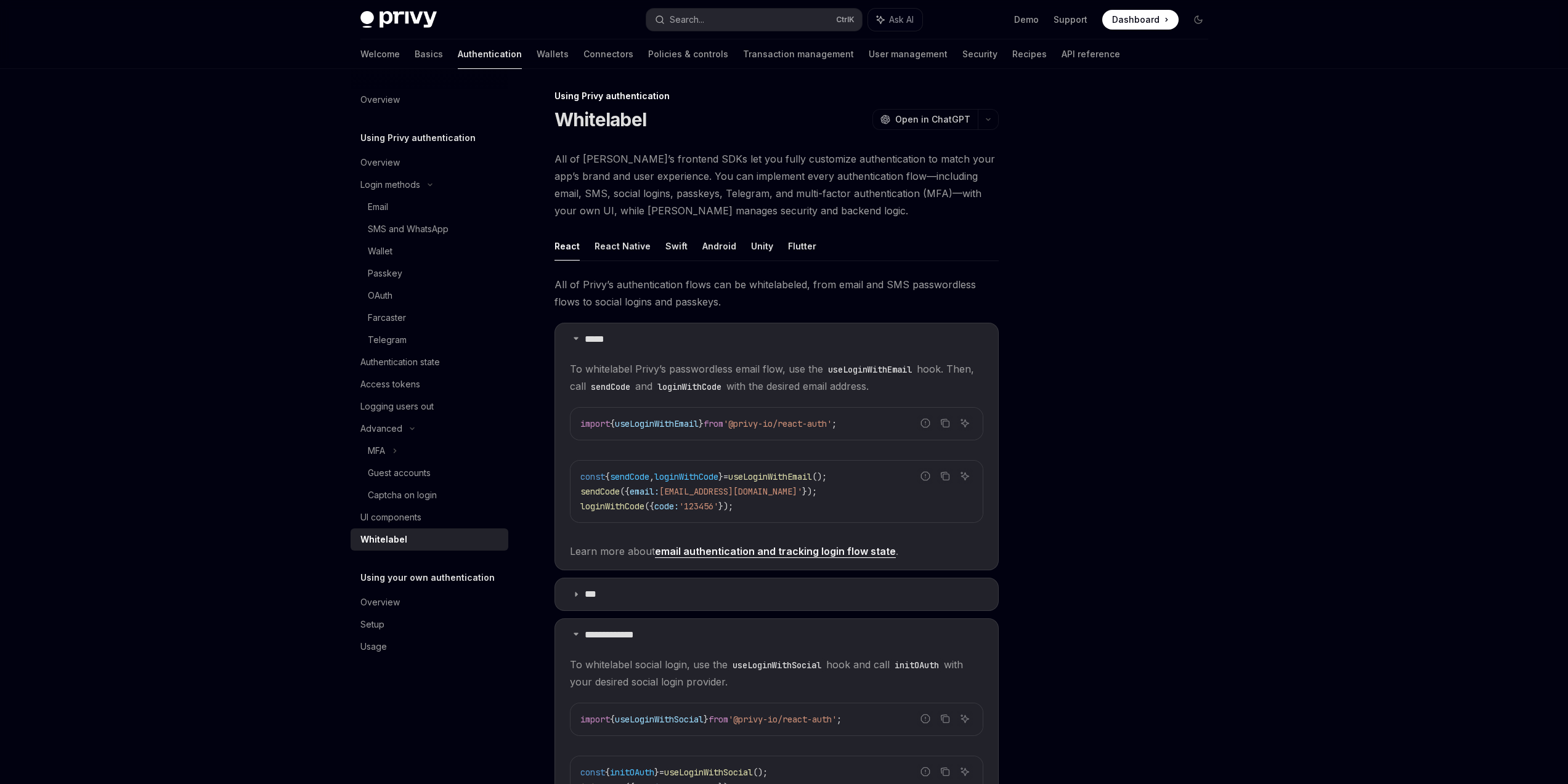
scroll to position [0, 0]
click at [388, 543] on div "Whitelabel" at bounding box center [384, 539] width 47 height 15
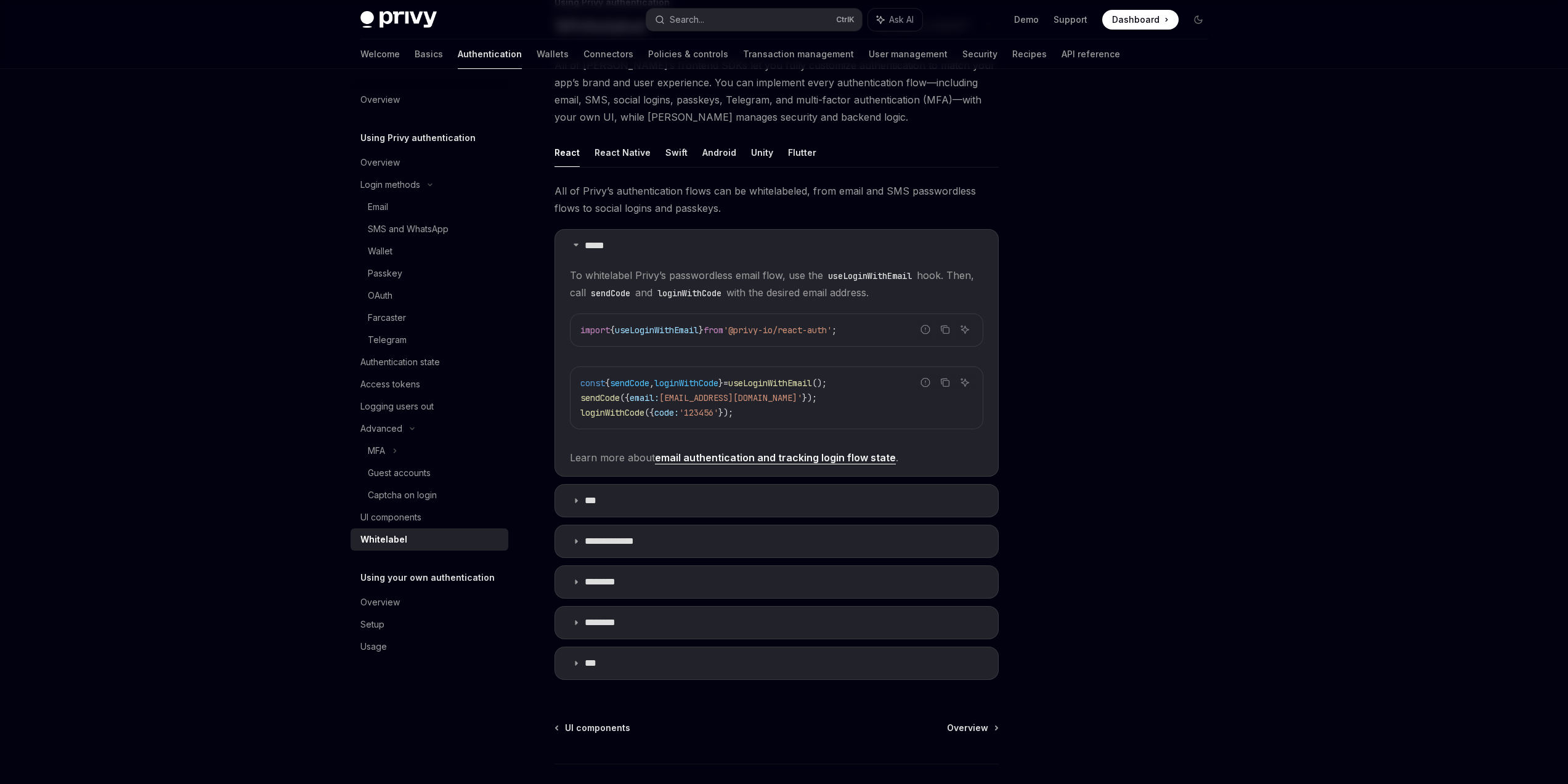
scroll to position [185, 0]
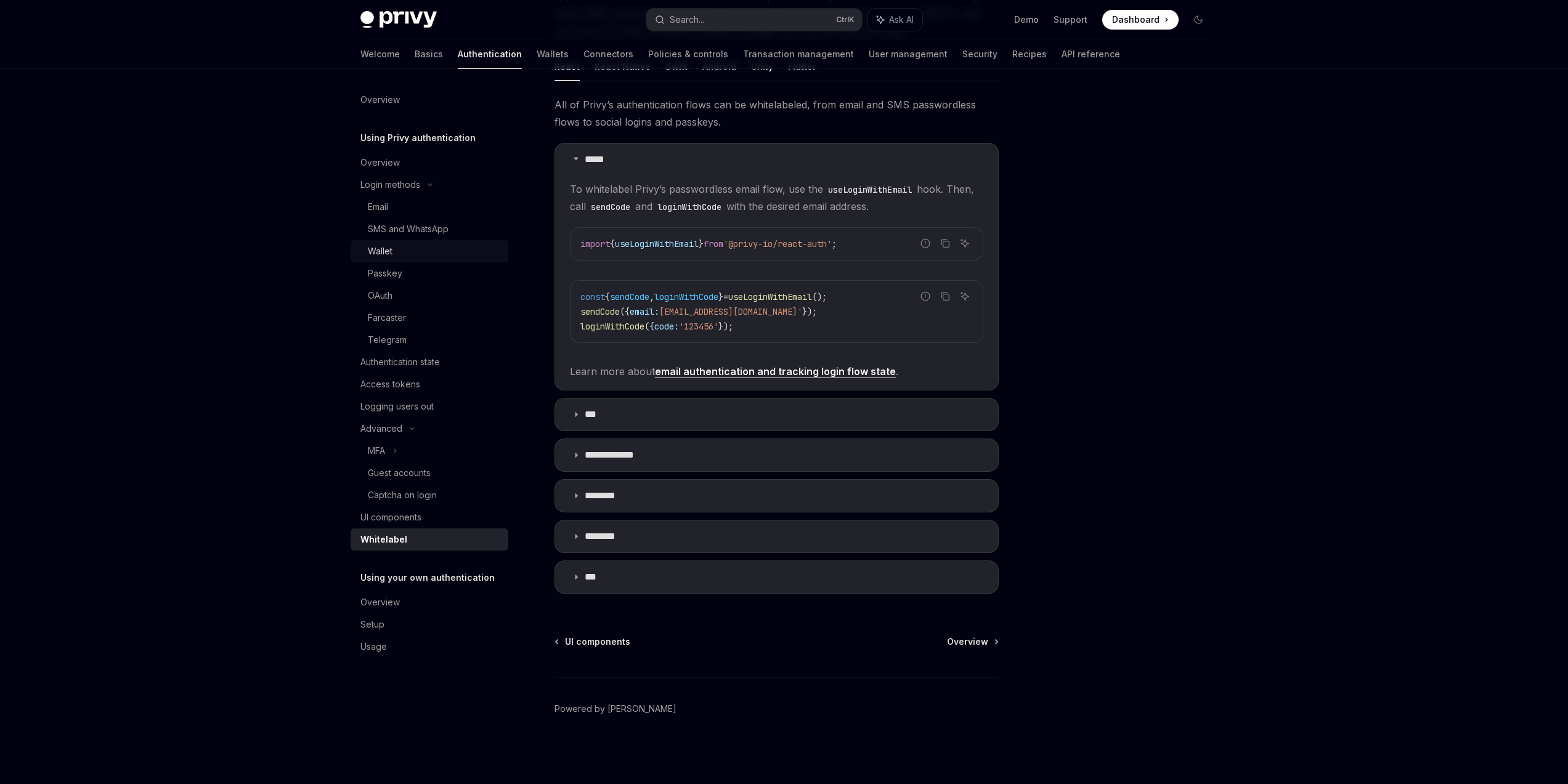
click at [443, 251] on div "Wallet" at bounding box center [435, 251] width 133 height 15
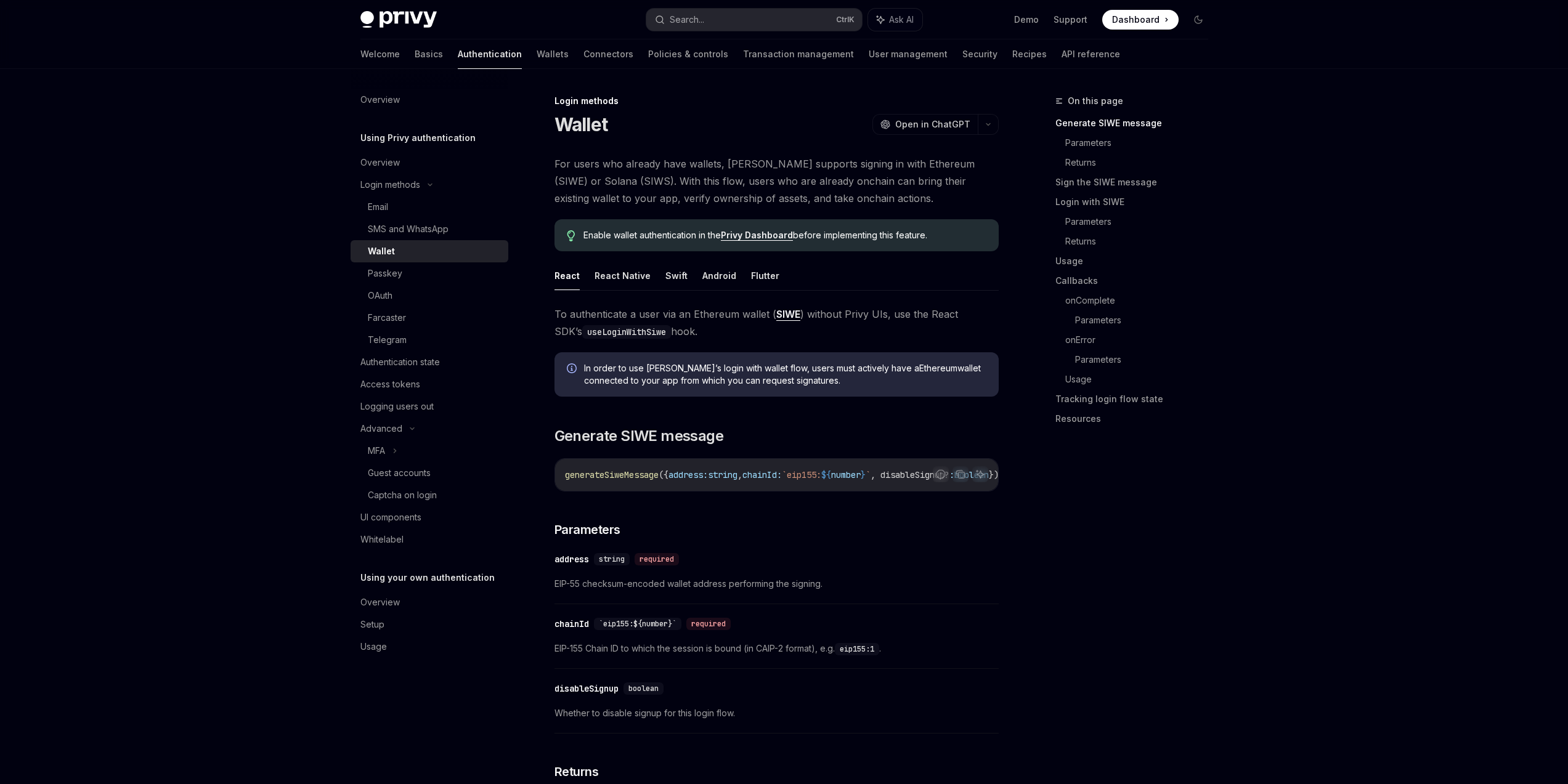
click at [1129, 539] on div "On this page Generate SIWE message Parameters Returns Sign the SIWE message Log…" at bounding box center [1125, 438] width 187 height 690
click at [605, 334] on code "useLoginWithSiwe" at bounding box center [626, 332] width 89 height 14
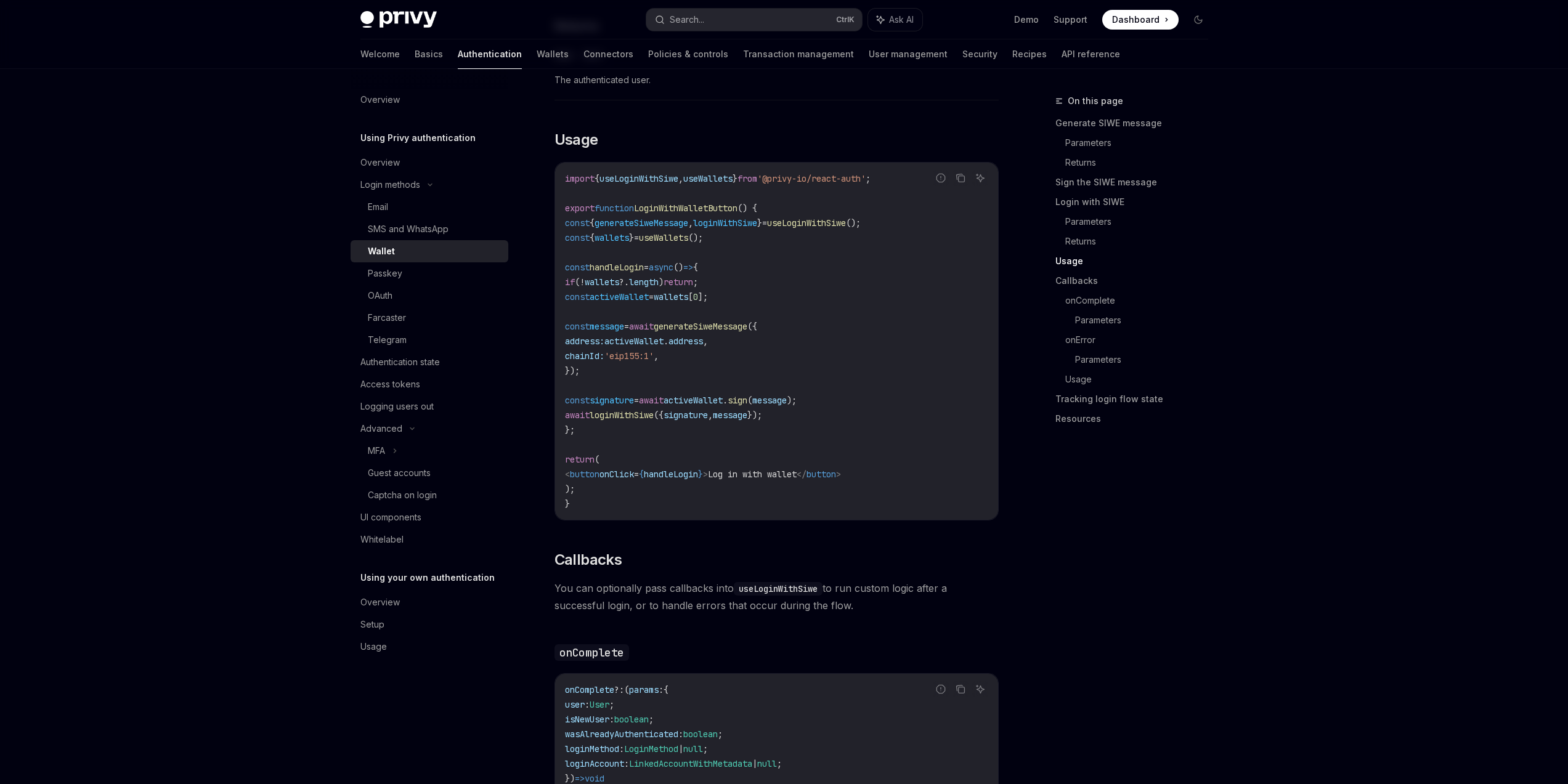
scroll to position [1626, 0]
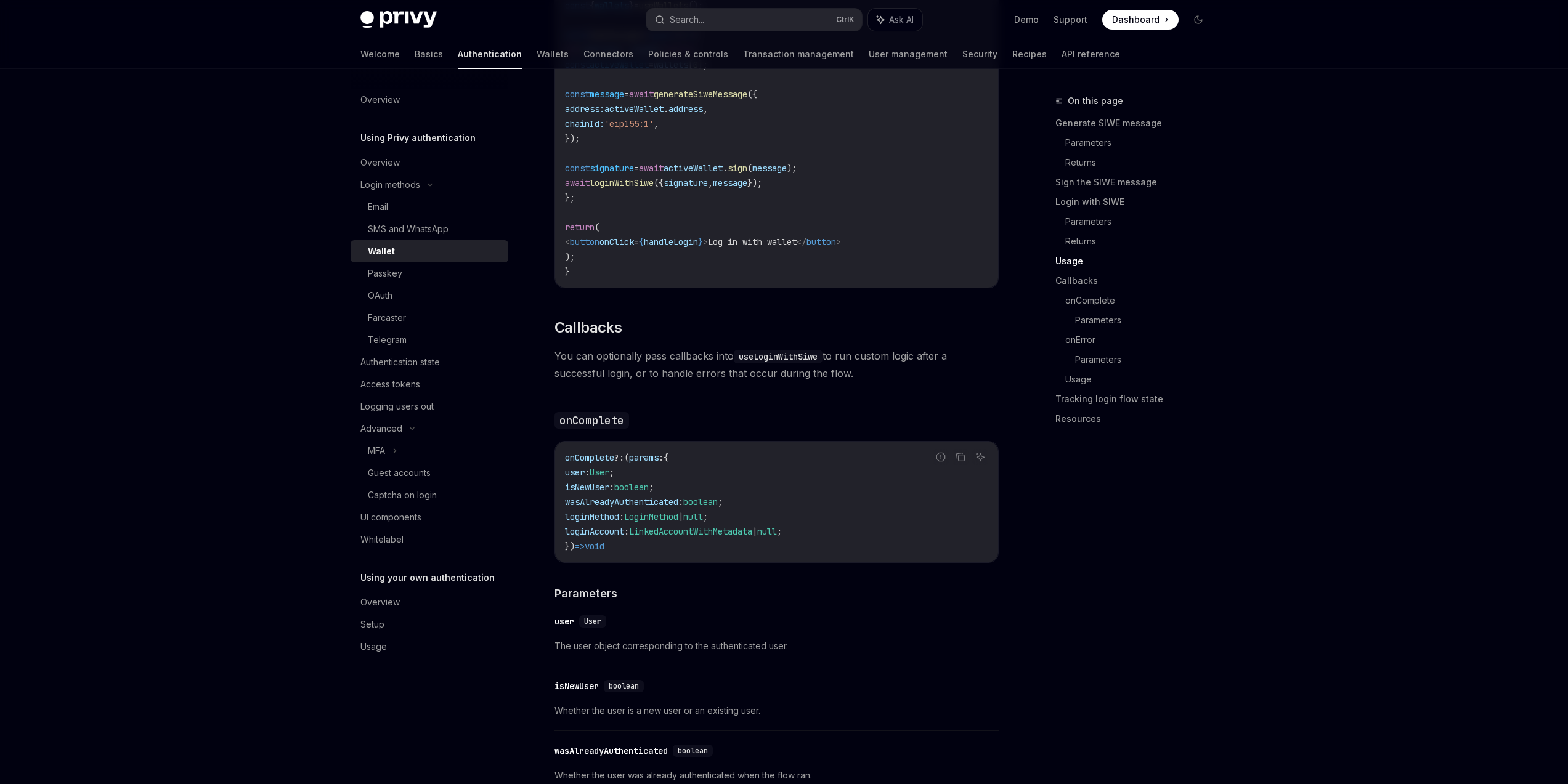
click at [779, 363] on code "useLoginWithSiwe" at bounding box center [778, 356] width 89 height 14
copy code "useLoginWithSiwe"
click at [679, 381] on span "You can optionally pass callbacks into useLoginWithSiwe to run custom logic aft…" at bounding box center [776, 365] width 444 height 35
click at [541, 331] on icon "Navigate to header" at bounding box center [537, 327] width 9 height 7
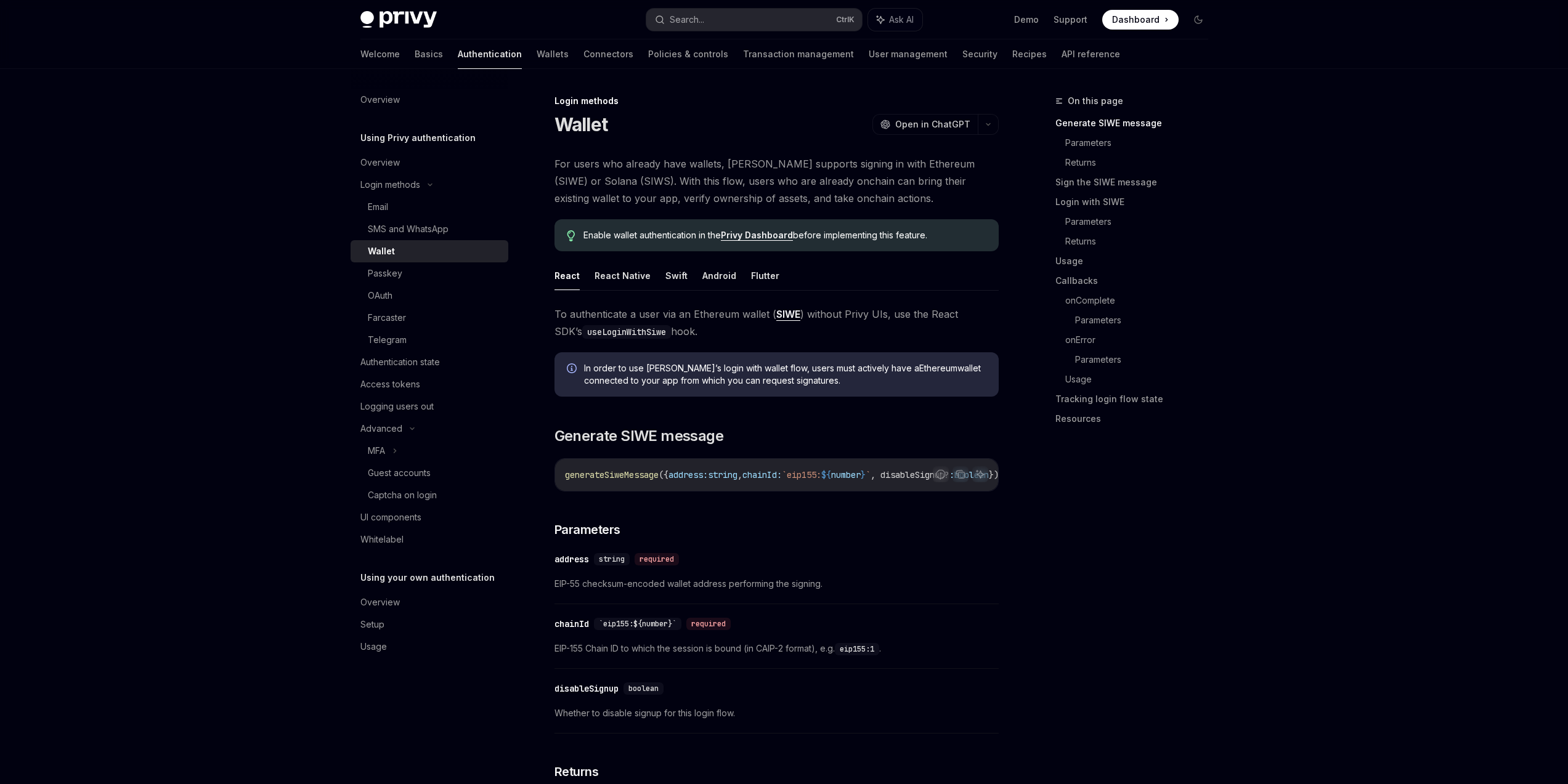
click at [614, 335] on code "useLoginWithSiwe" at bounding box center [626, 332] width 89 height 14
click at [614, 335] on code "useLoginWithSiwe" at bounding box center [626, 332] width 89 height 14
click at [578, 306] on span "To authenticate a user via an Ethereum wallet ( SIWE ) without Privy UIs, use t…" at bounding box center [776, 323] width 444 height 35
click at [561, 312] on span "To authenticate a user via an Ethereum wallet ( SIWE ) without Privy UIs, use t…" at bounding box center [776, 323] width 444 height 35
click at [555, 314] on span "To authenticate a user via an Ethereum wallet ( SIWE ) without Privy UIs, use t…" at bounding box center [776, 323] width 444 height 35
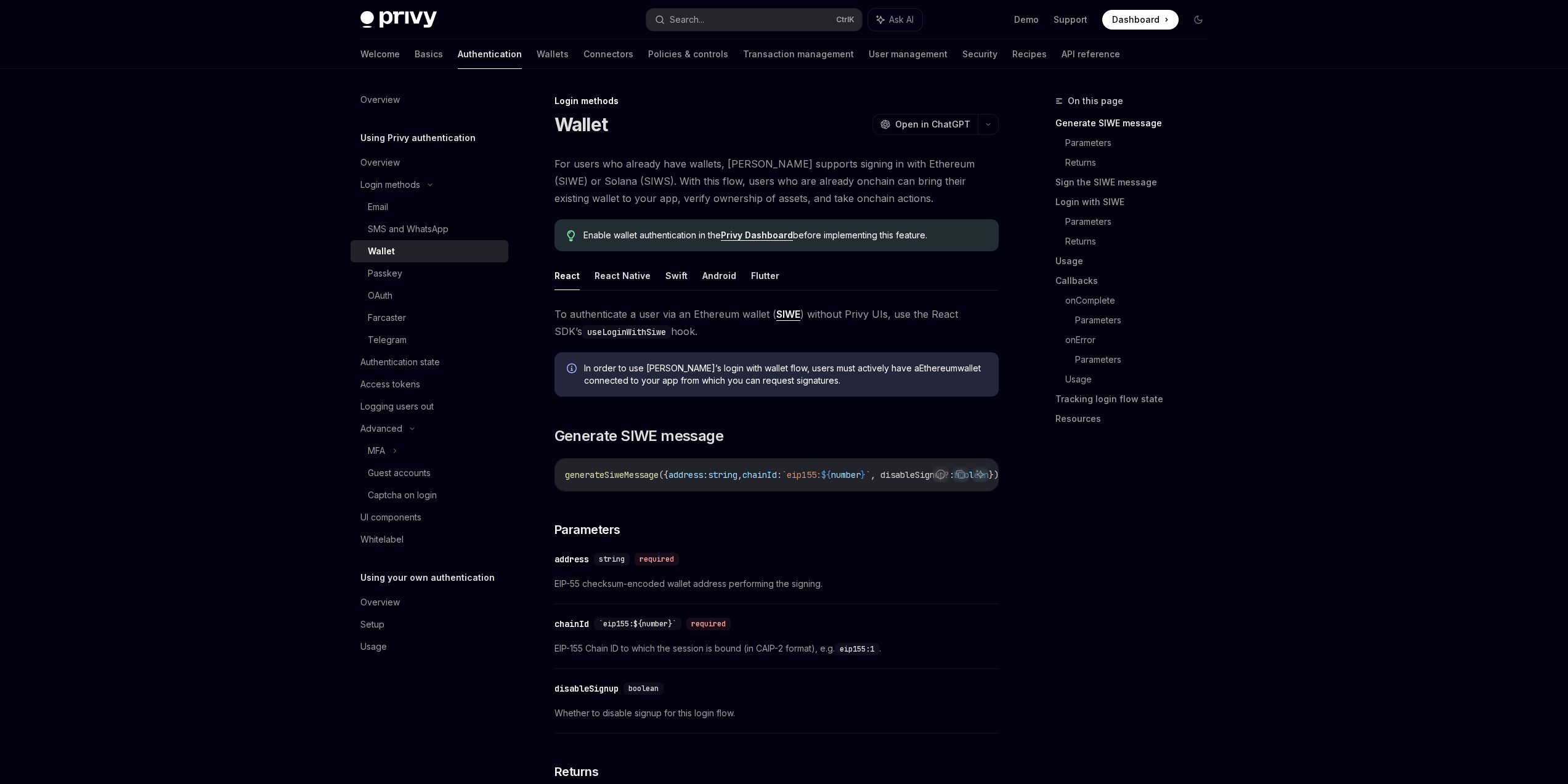
drag, startPoint x: 650, startPoint y: 159, endPoint x: 738, endPoint y: 160, distance: 88.0
click at [681, 159] on span "For users who already have wallets, Privy supports signing in with Ethereum (SI…" at bounding box center [776, 181] width 444 height 51
click at [738, 160] on span "For users who already have wallets, Privy supports signing in with Ethereum (SI…" at bounding box center [776, 181] width 444 height 51
click at [1119, 458] on div "On this page Generate SIWE message Parameters Returns Sign the SIWE message Log…" at bounding box center [1125, 438] width 187 height 690
click at [436, 205] on div "Email" at bounding box center [435, 207] width 133 height 15
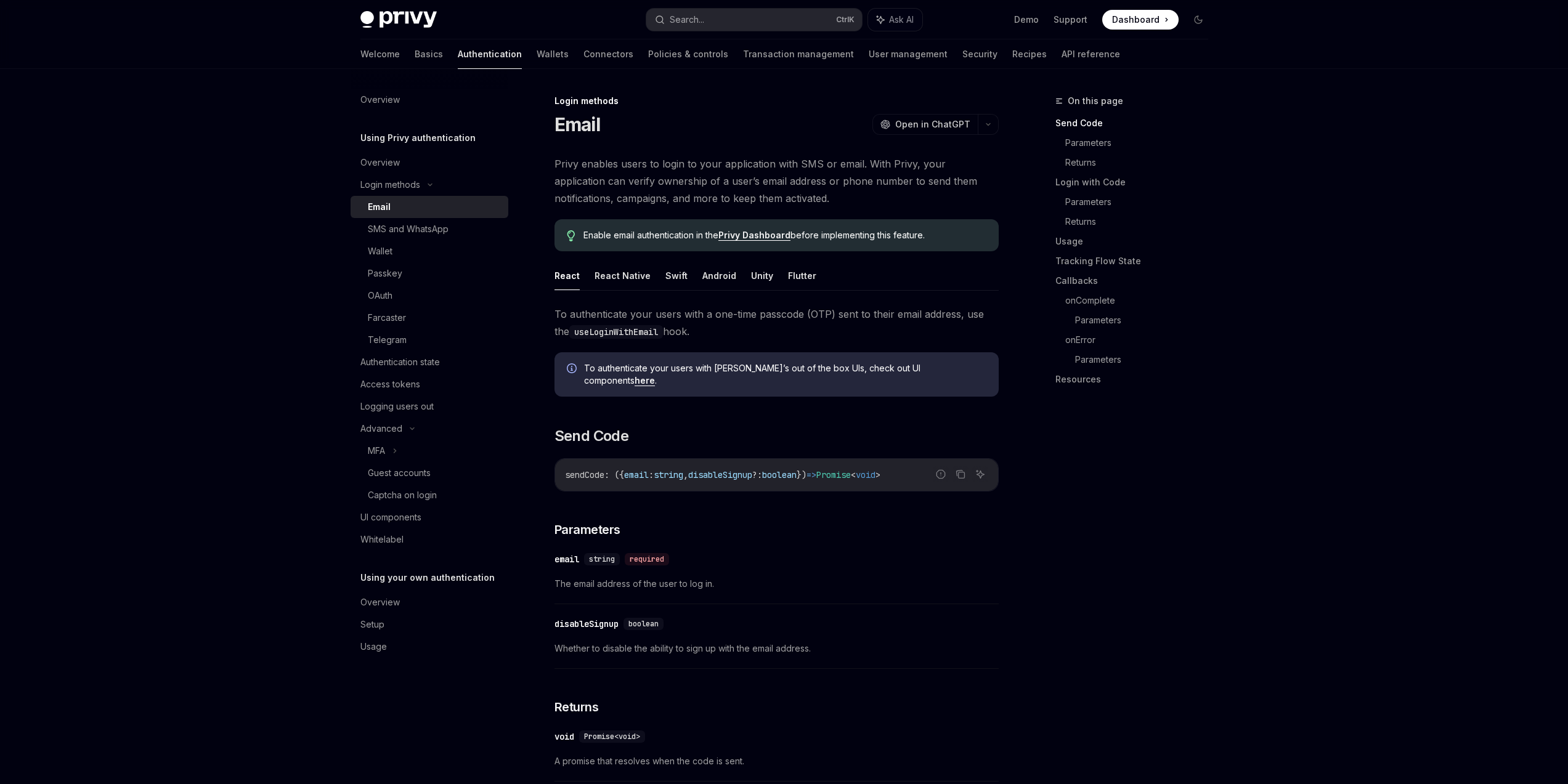
click at [713, 470] on span "disableSignup" at bounding box center [720, 475] width 64 height 11
click at [420, 261] on link "Wallet" at bounding box center [429, 251] width 158 height 22
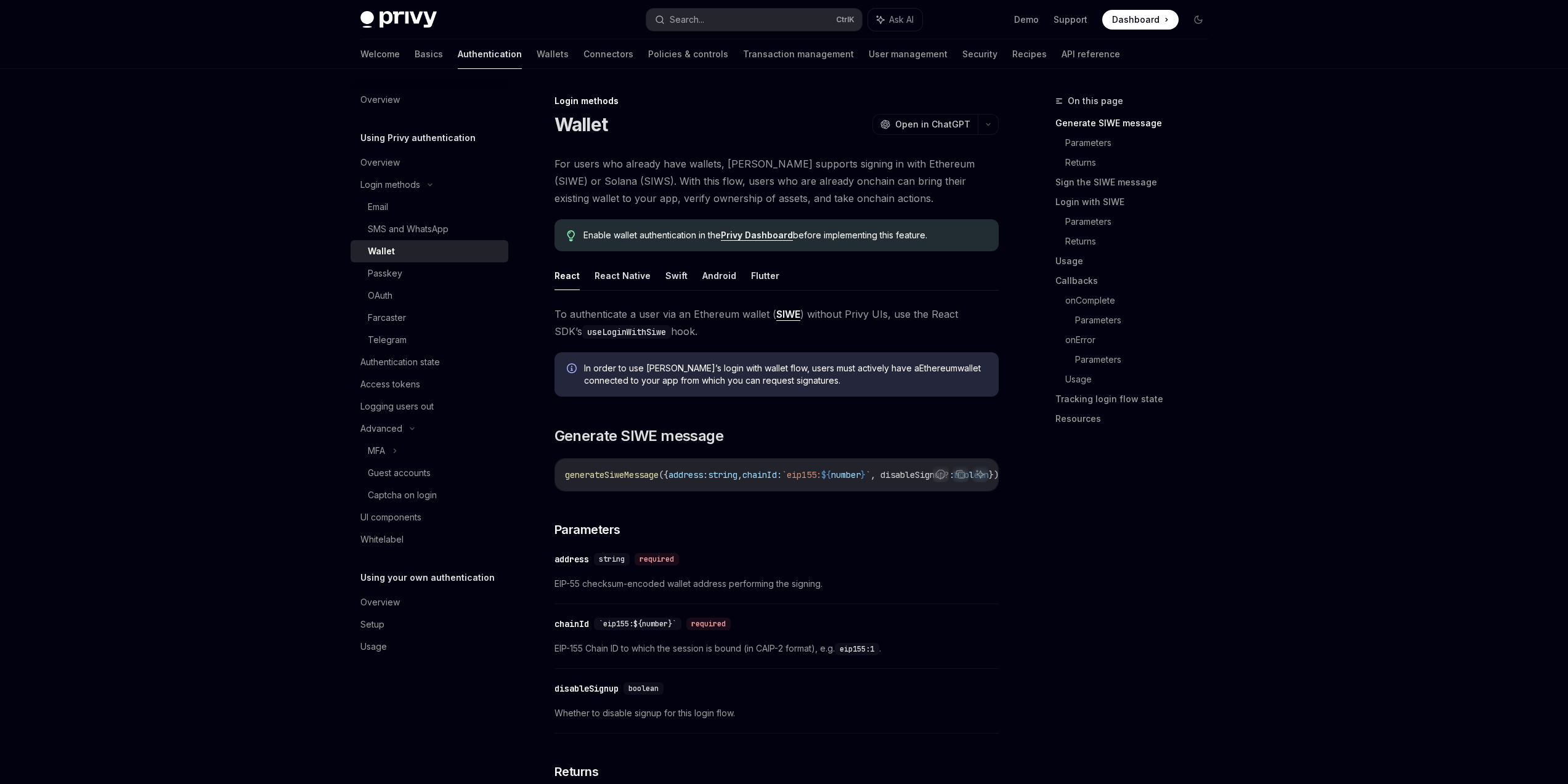
drag, startPoint x: 788, startPoint y: 496, endPoint x: 890, endPoint y: 499, distance: 102.0
click at [757, 470] on span ", disableSignup?" at bounding box center [796, 475] width 79 height 11
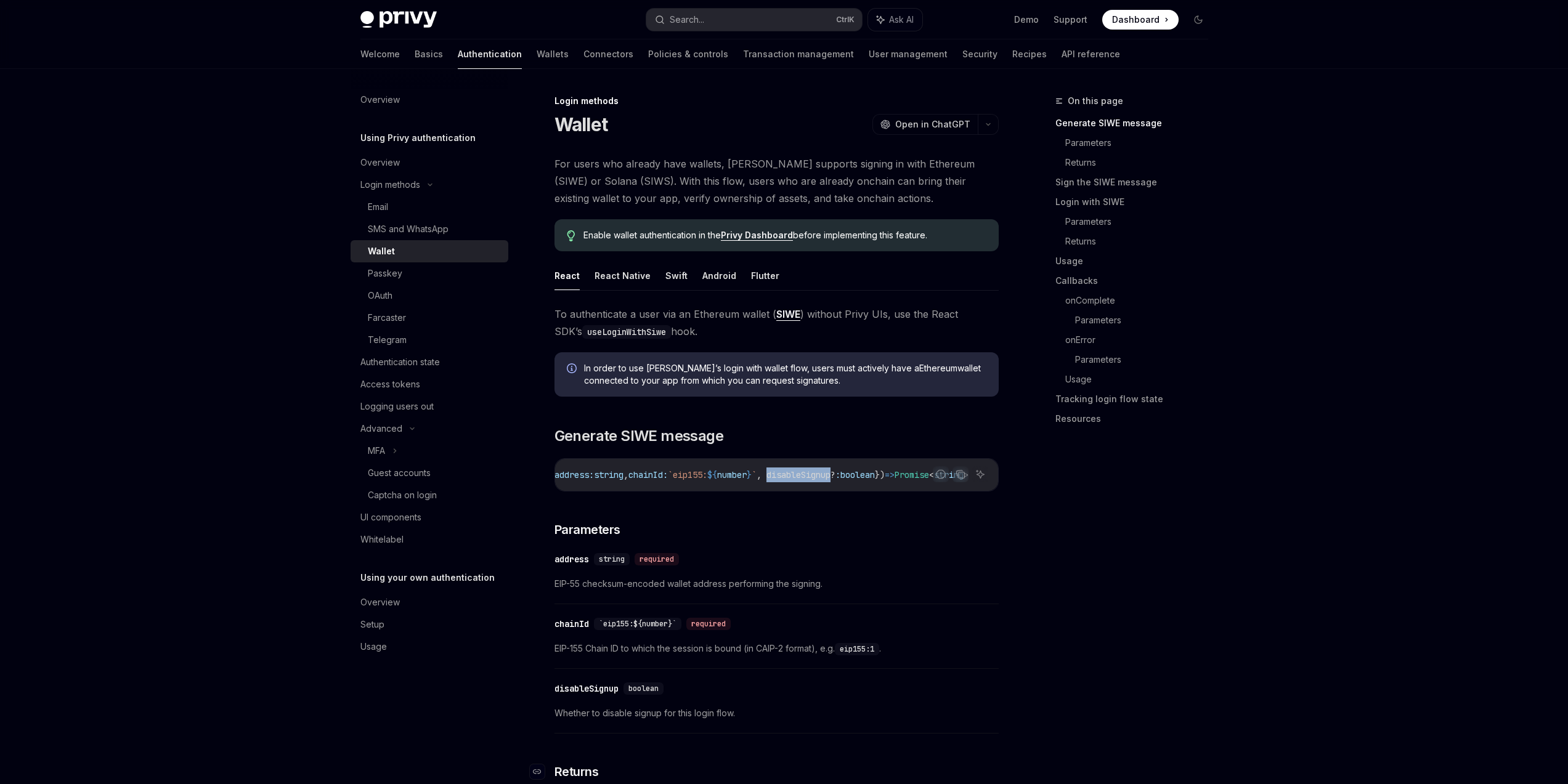
copy span "disableSignup"
click at [436, 209] on div "Email" at bounding box center [435, 207] width 133 height 15
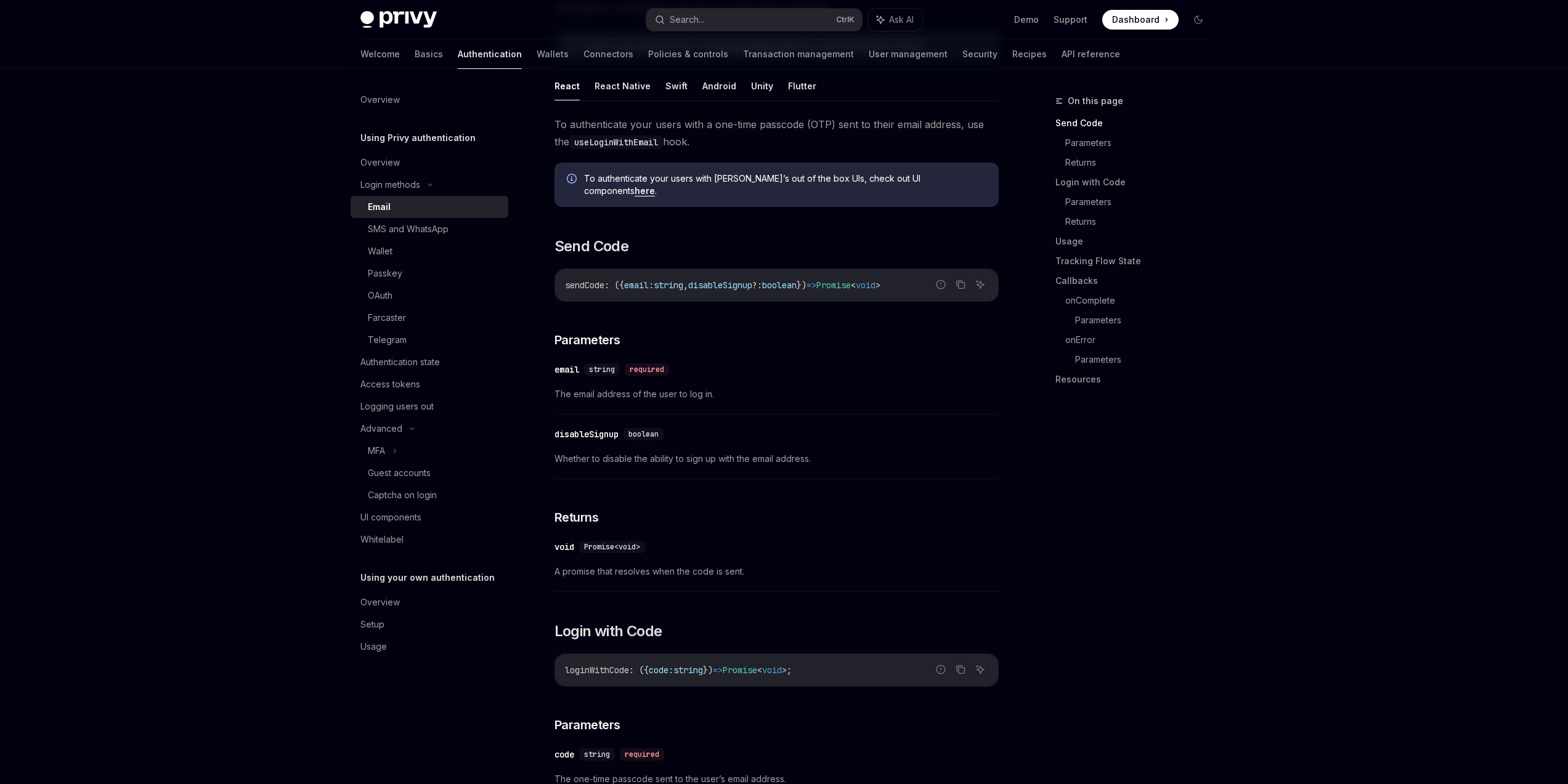
scroll to position [369, 0]
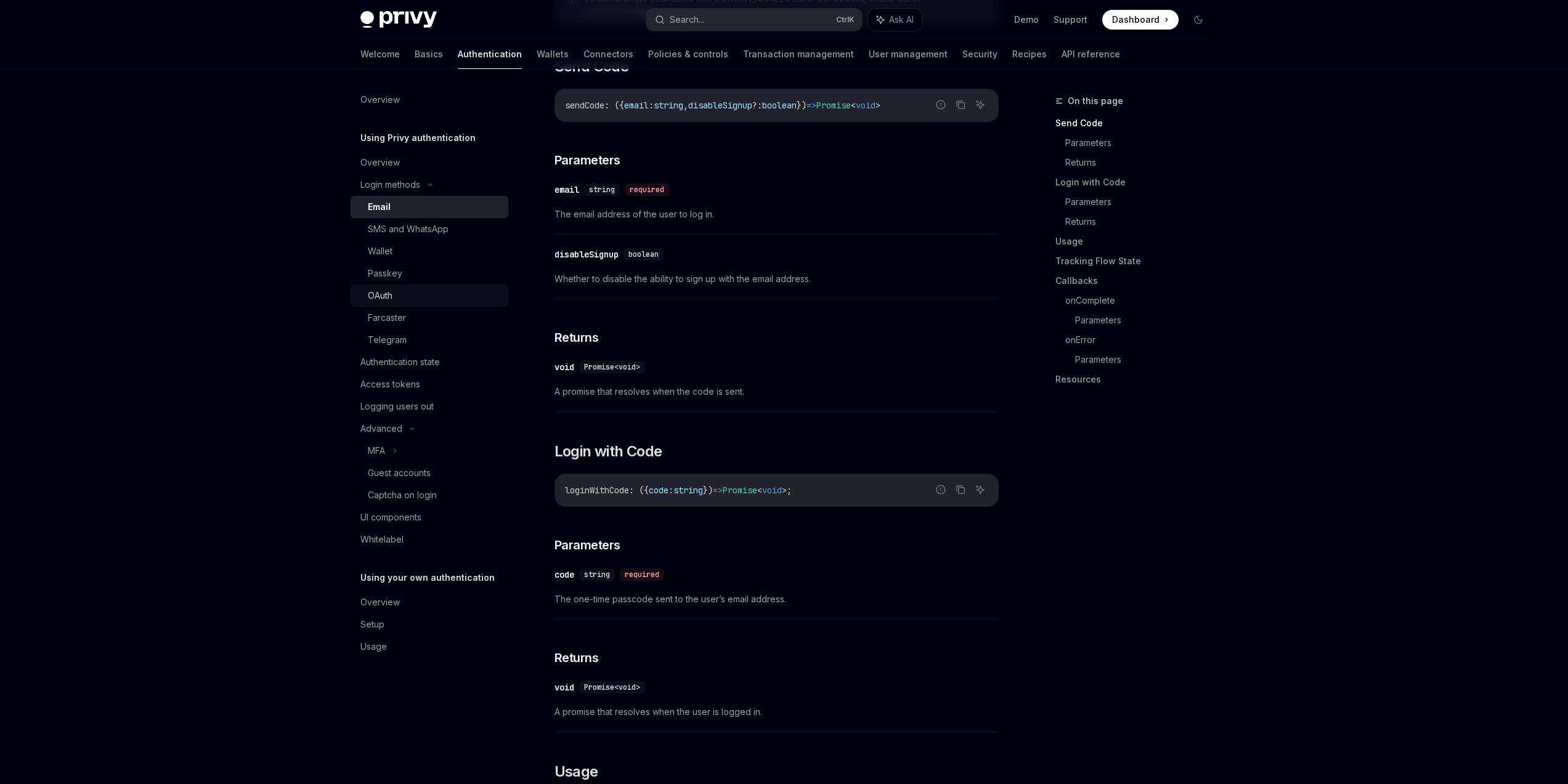
click at [446, 298] on div "OAuth" at bounding box center [435, 295] width 133 height 15
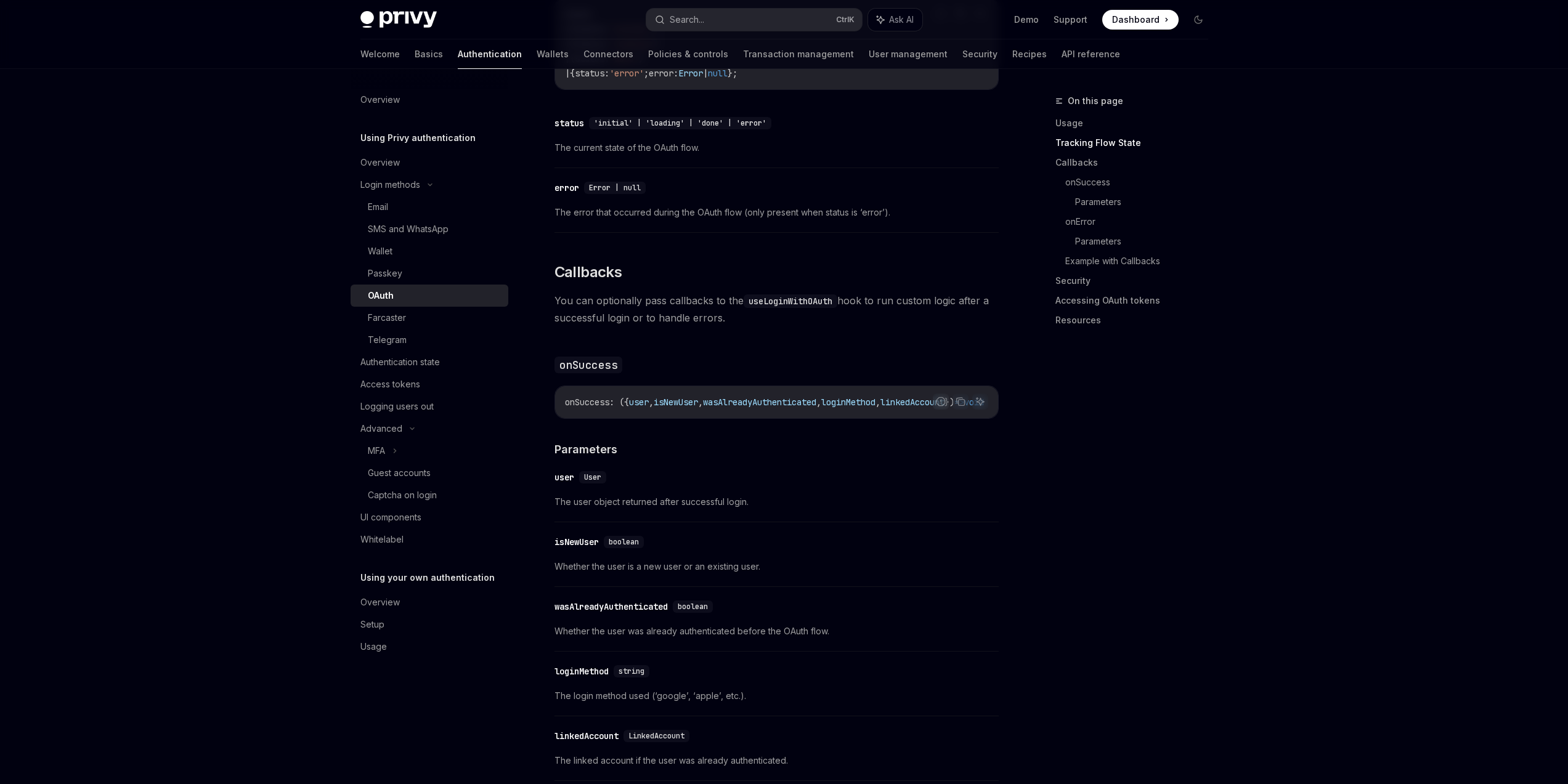
click at [686, 396] on span "isNewUser" at bounding box center [675, 402] width 44 height 11
copy span "isNewUser"
click at [684, 396] on span "isNewUser" at bounding box center [675, 402] width 44 height 11
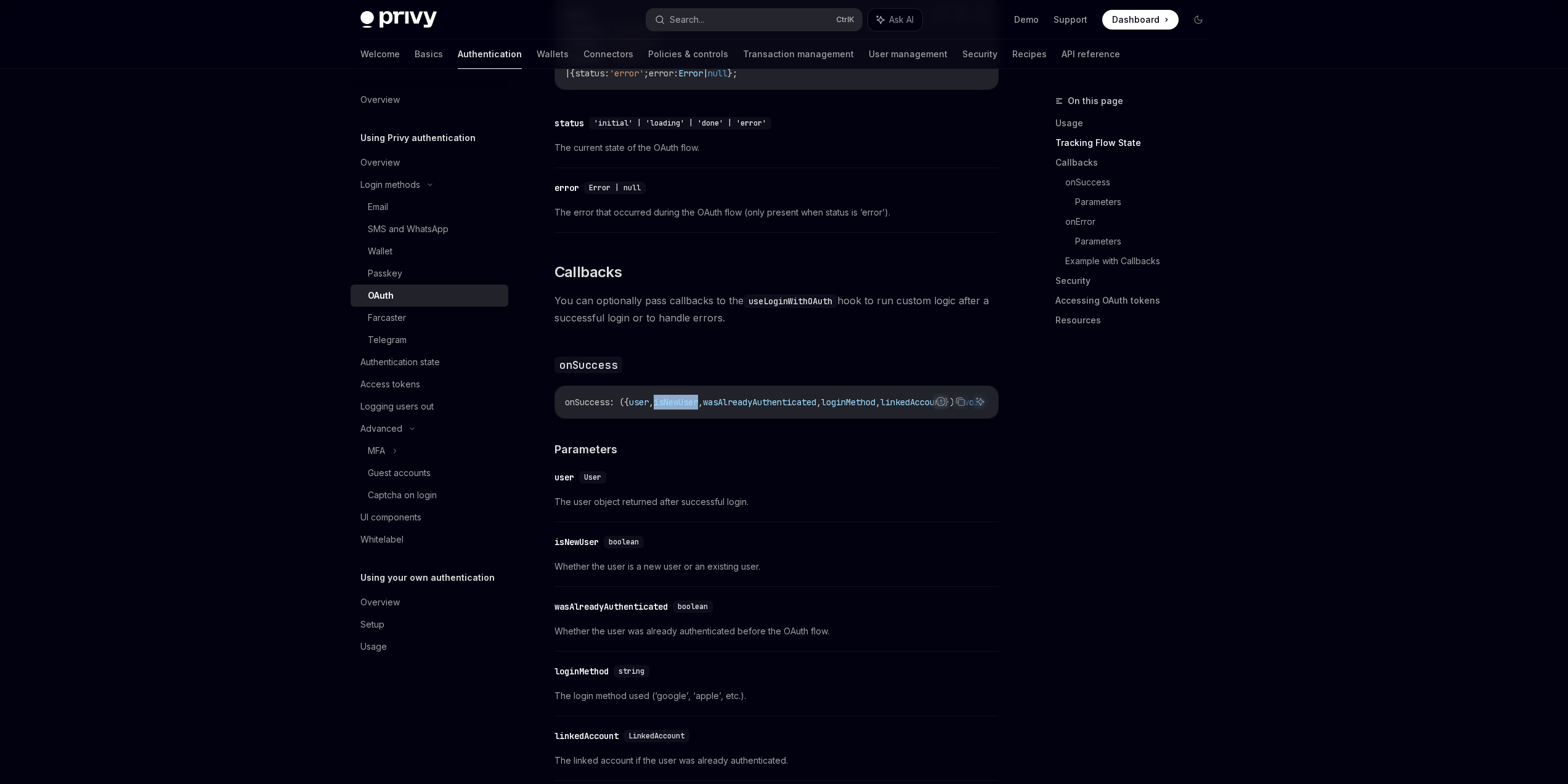
copy span "isNewUser"
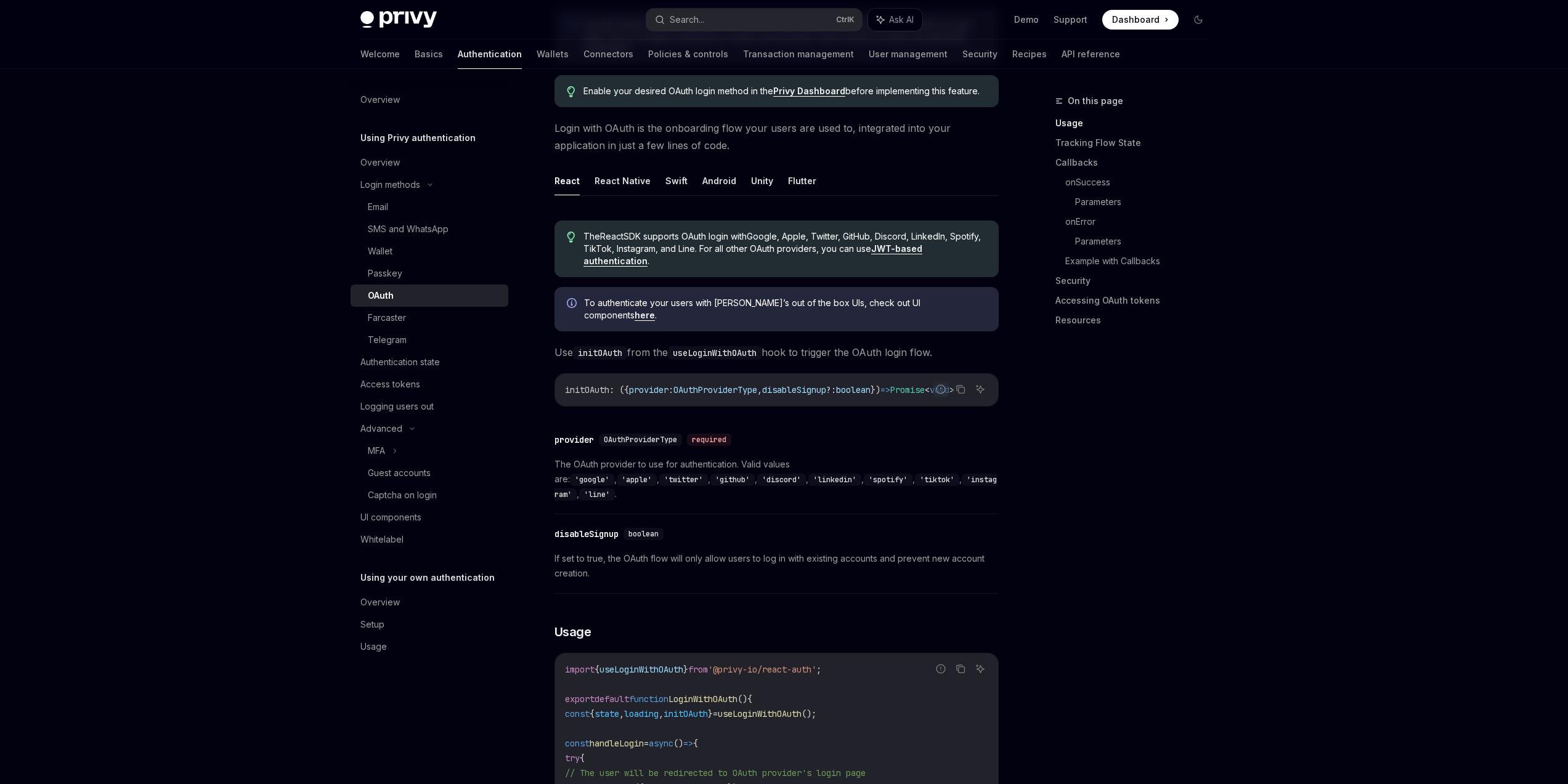
scroll to position [443, 0]
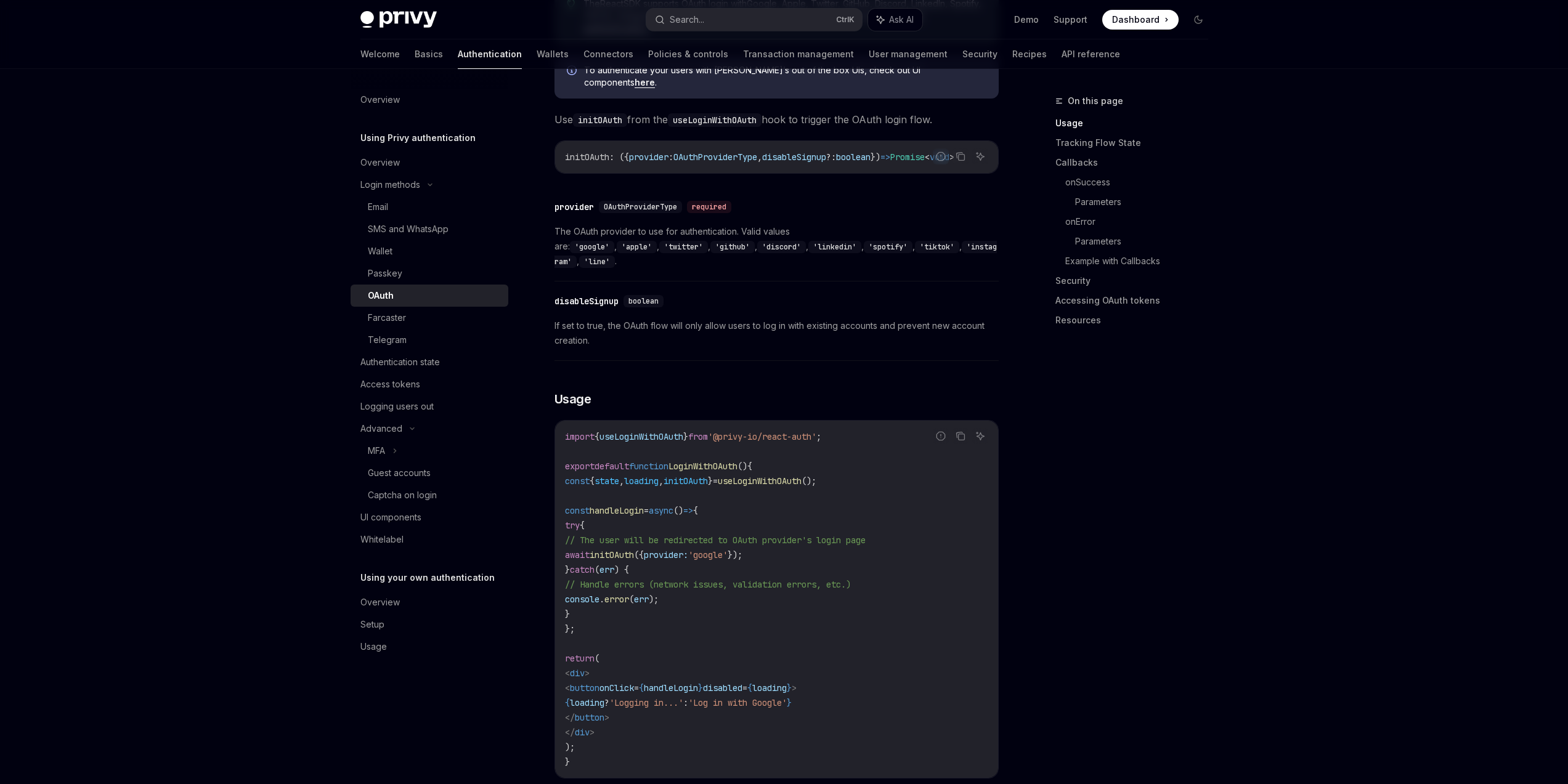
click at [1160, 486] on div "On this page Usage Tracking Flow State Callbacks onSuccess Parameters onError P…" at bounding box center [1125, 438] width 187 height 690
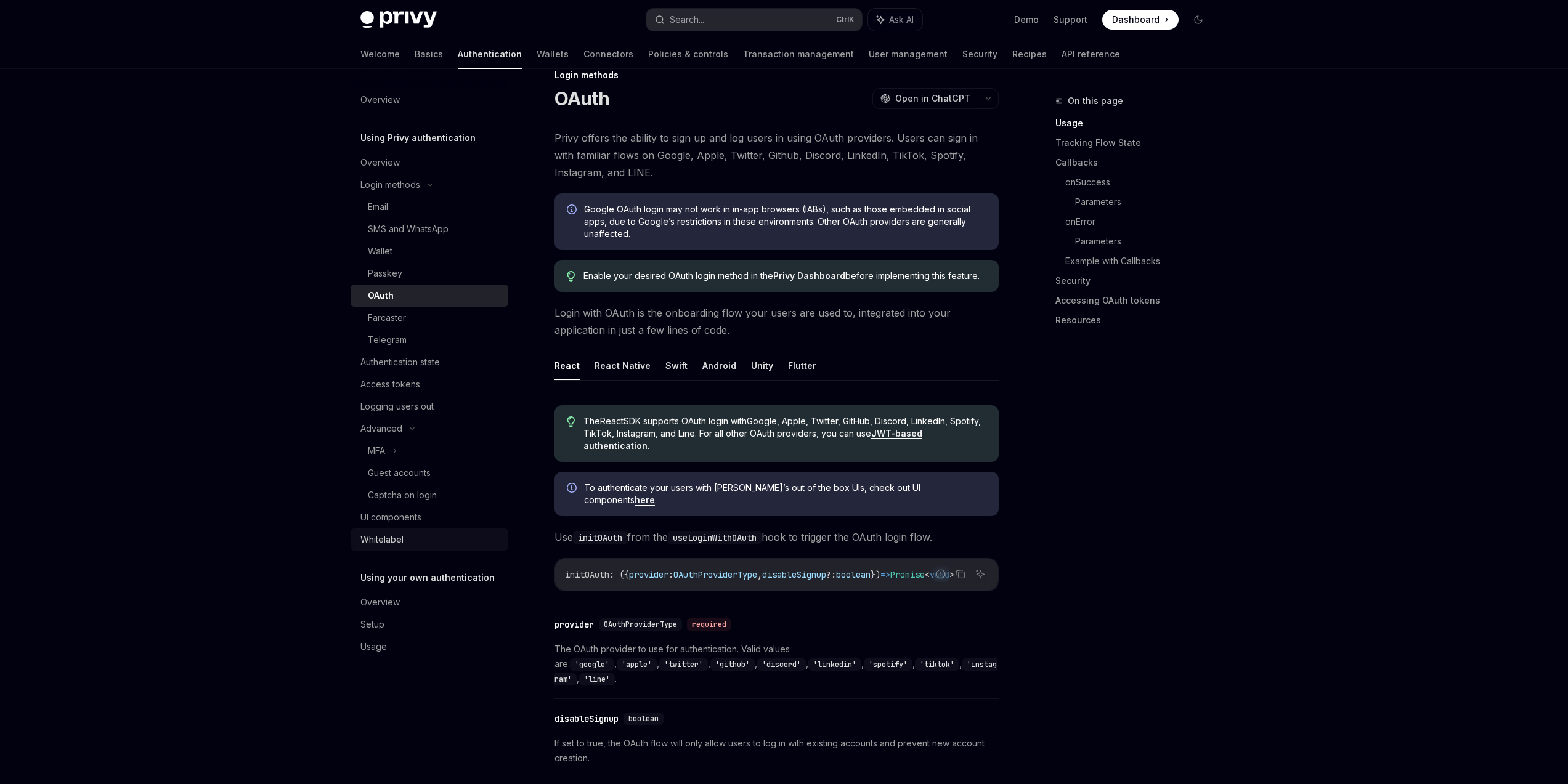
scroll to position [0, 0]
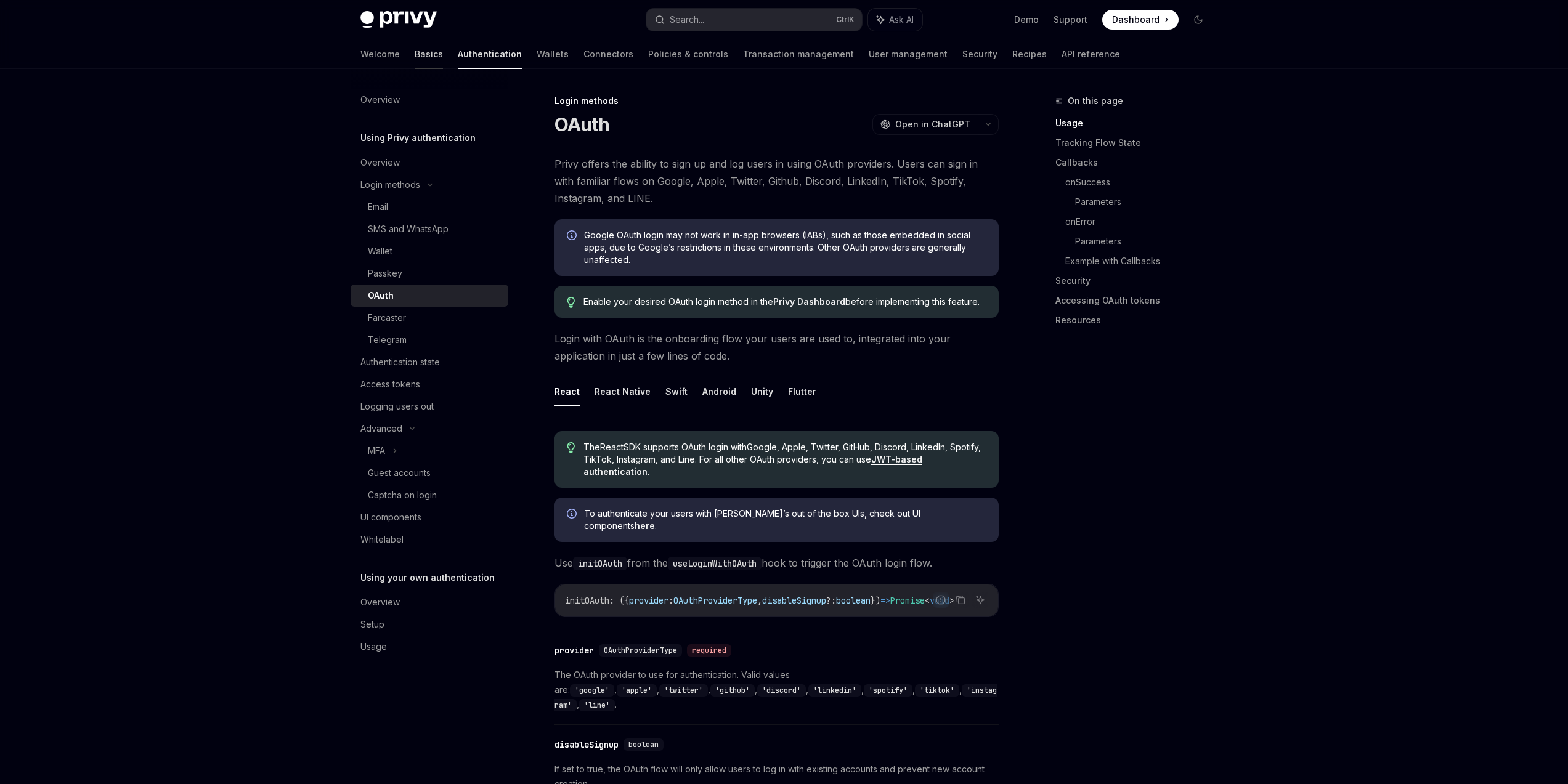
click at [415, 60] on link "Basics" at bounding box center [429, 54] width 28 height 30
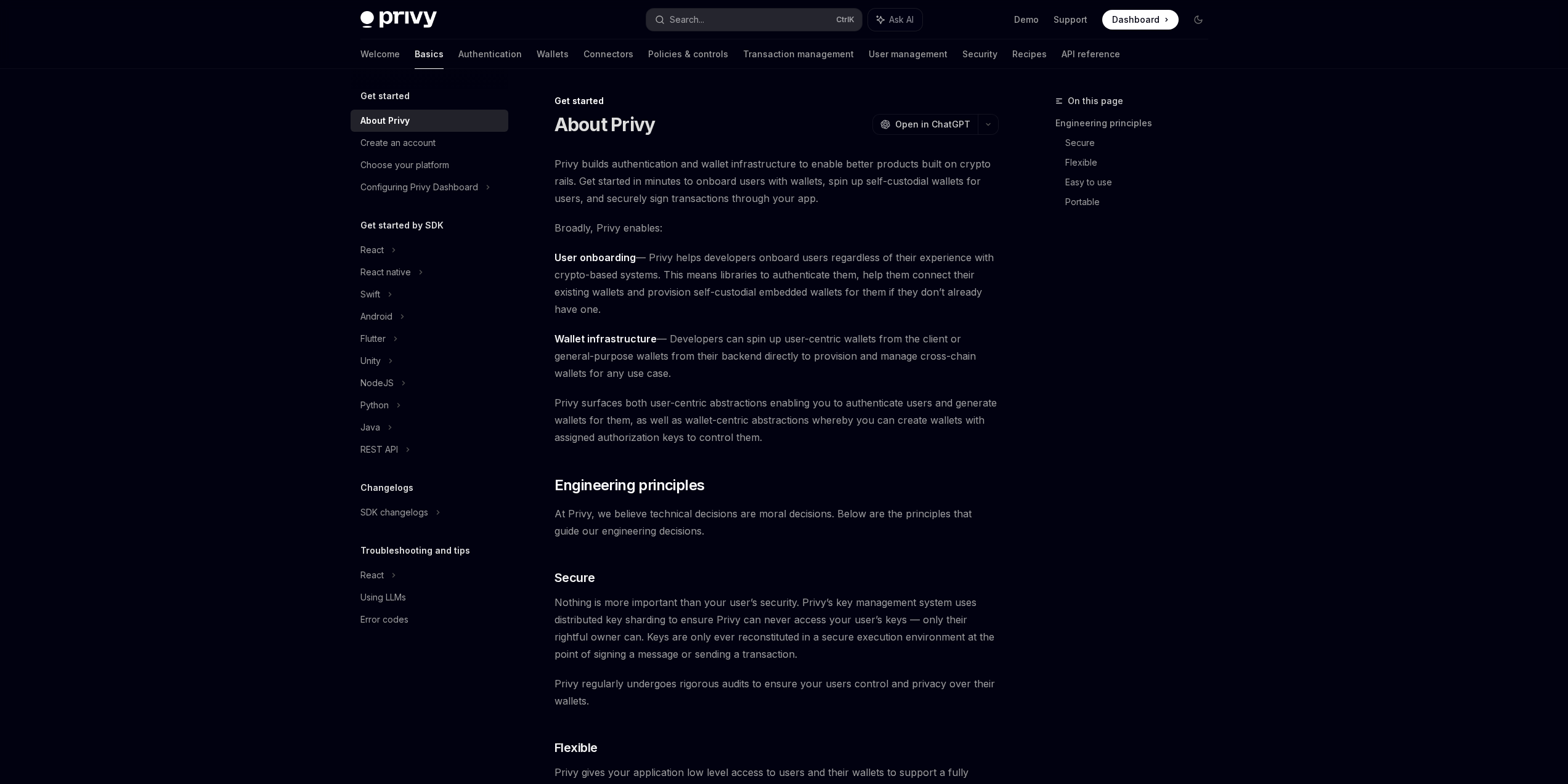
type textarea "*"
